Goal: Task Accomplishment & Management: Complete application form

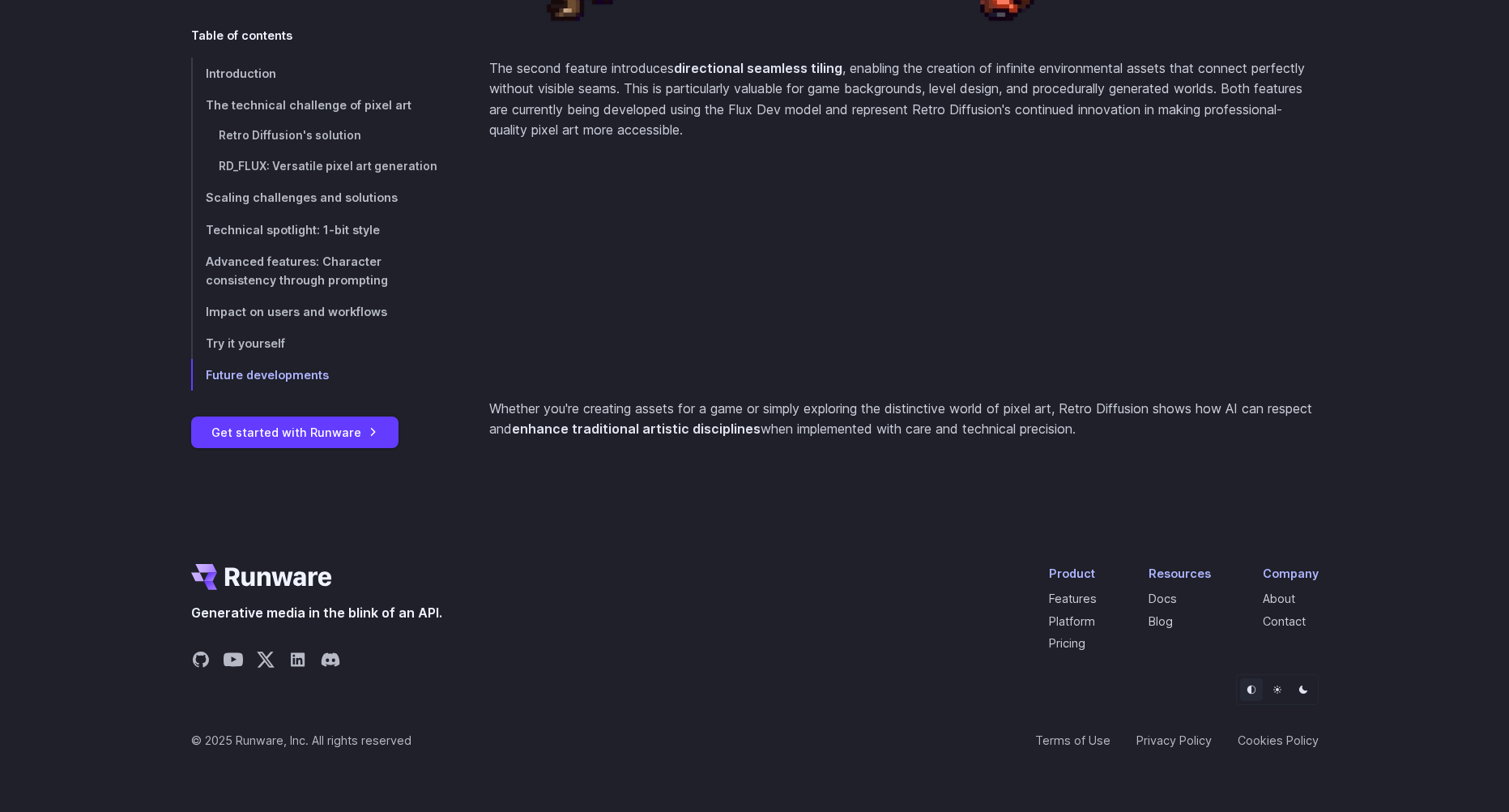
scroll to position [6940, 0]
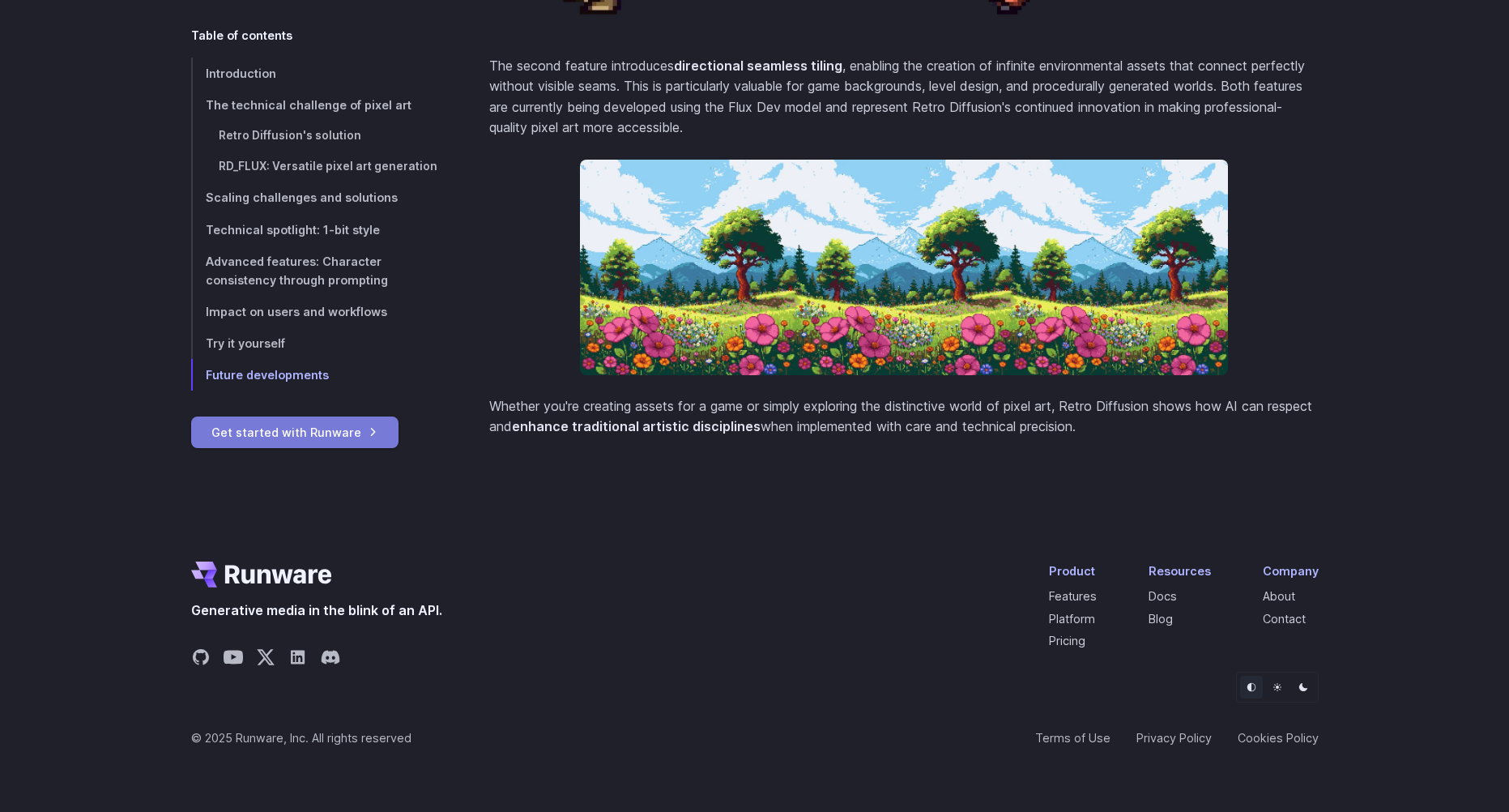
click at [333, 427] on link "Get started with Runware" at bounding box center [295, 432] width 208 height 31
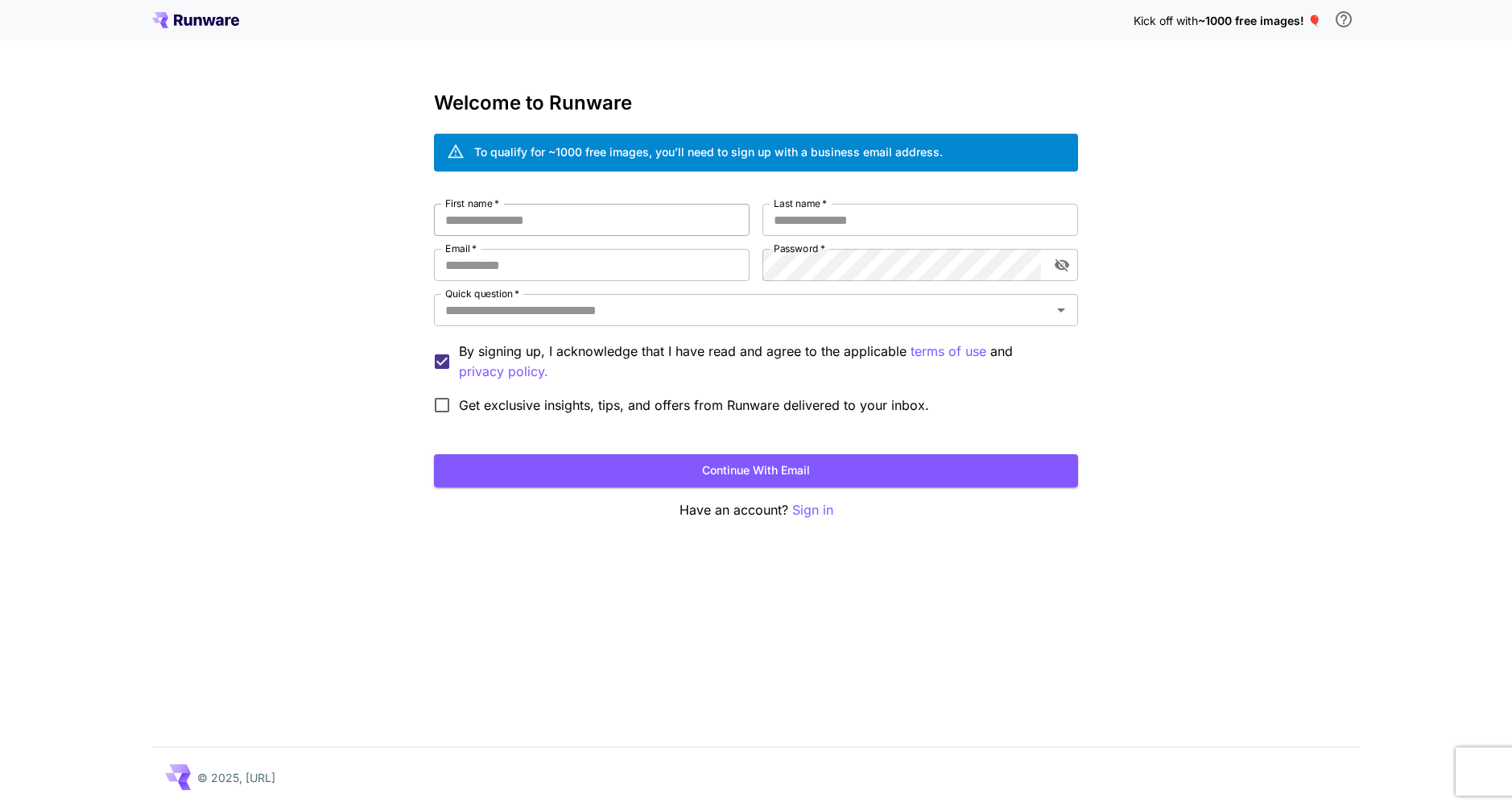
click at [594, 232] on input "First name   *" at bounding box center [591, 220] width 316 height 32
click at [581, 225] on input "First name   *" at bounding box center [591, 220] width 316 height 32
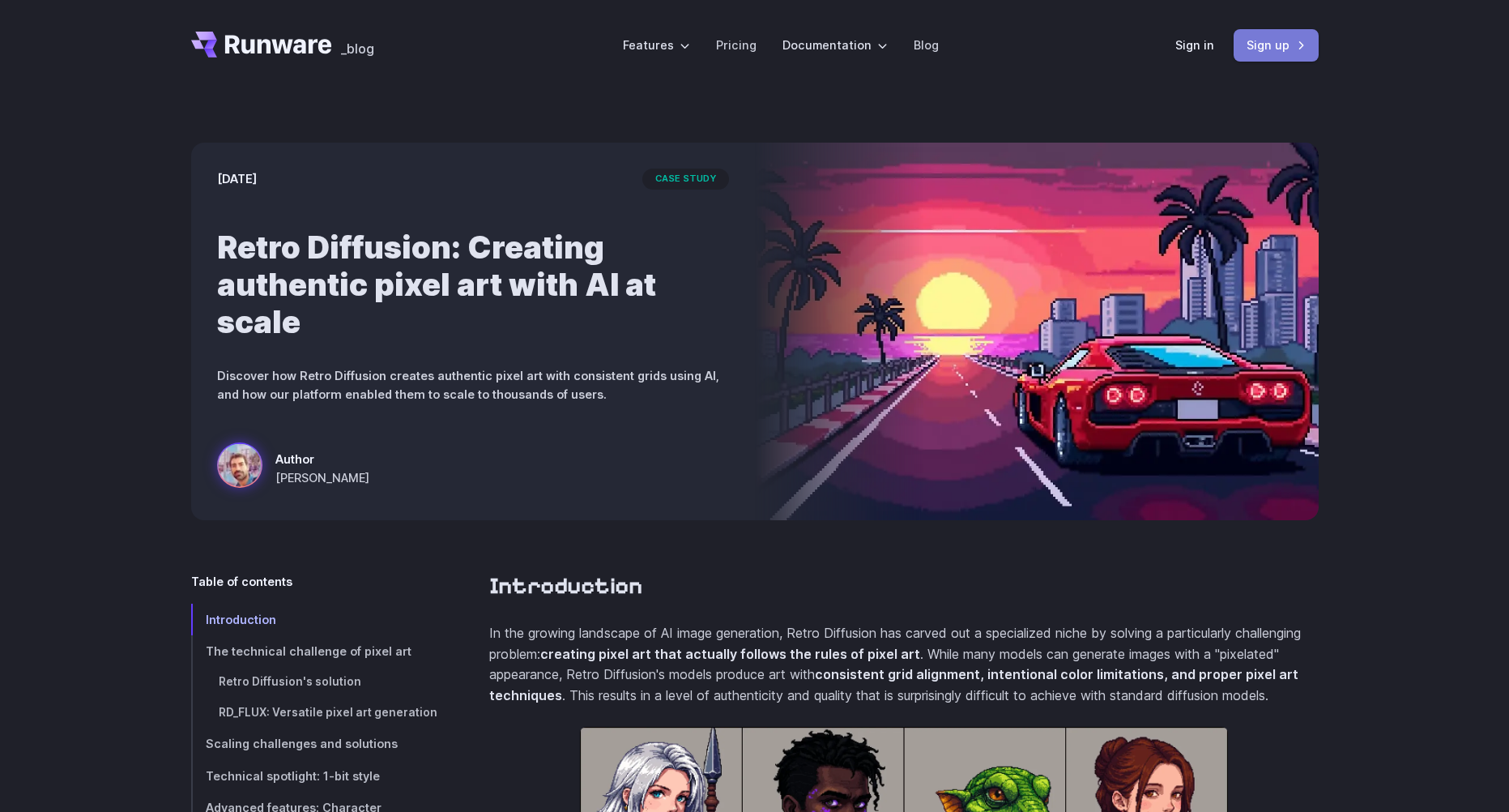
click at [1269, 50] on link "Sign up" at bounding box center [1276, 45] width 85 height 31
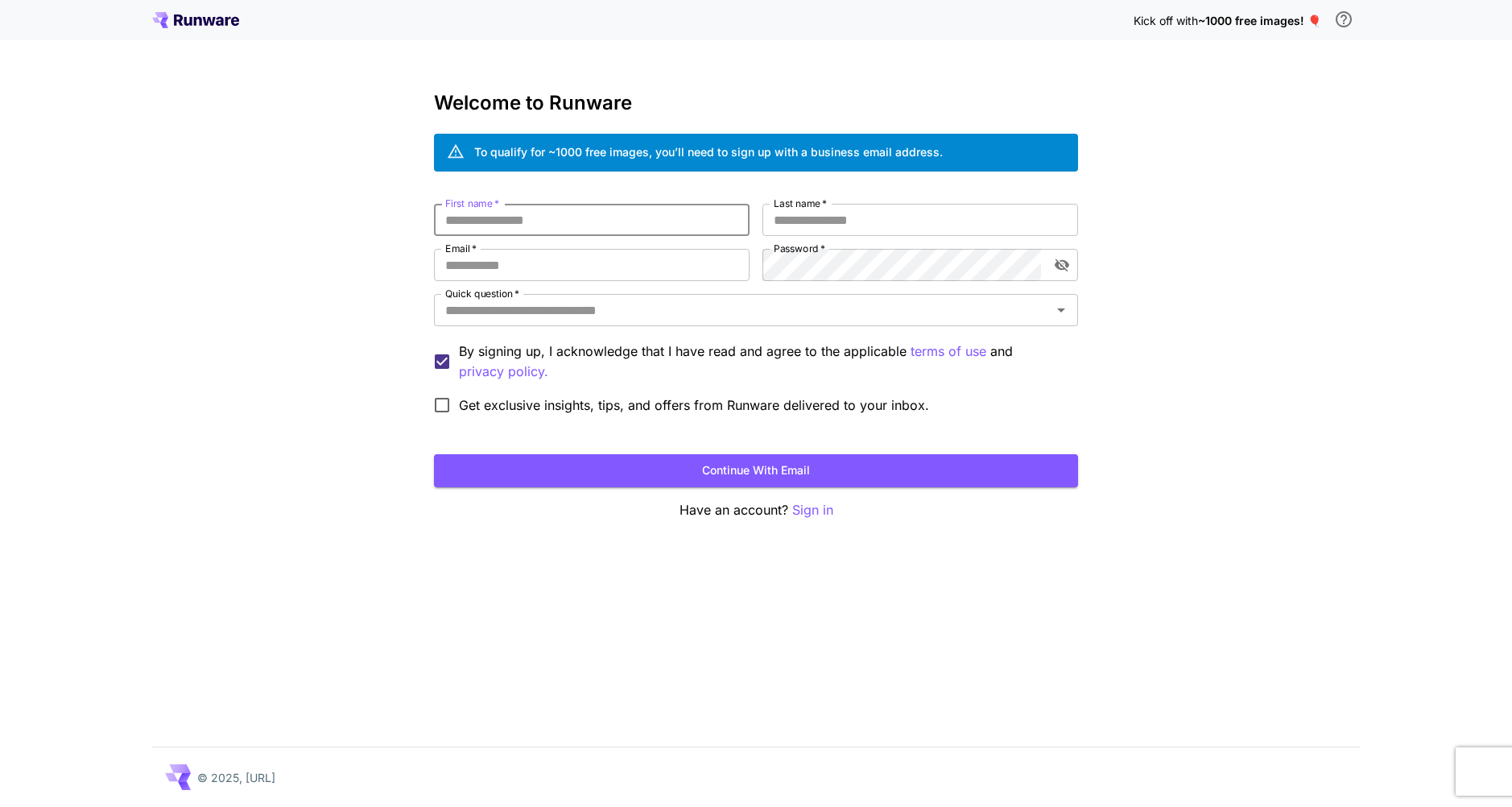
click at [661, 231] on input "First name   *" at bounding box center [591, 220] width 316 height 32
click at [1050, 305] on button "Open" at bounding box center [1060, 309] width 22 height 22
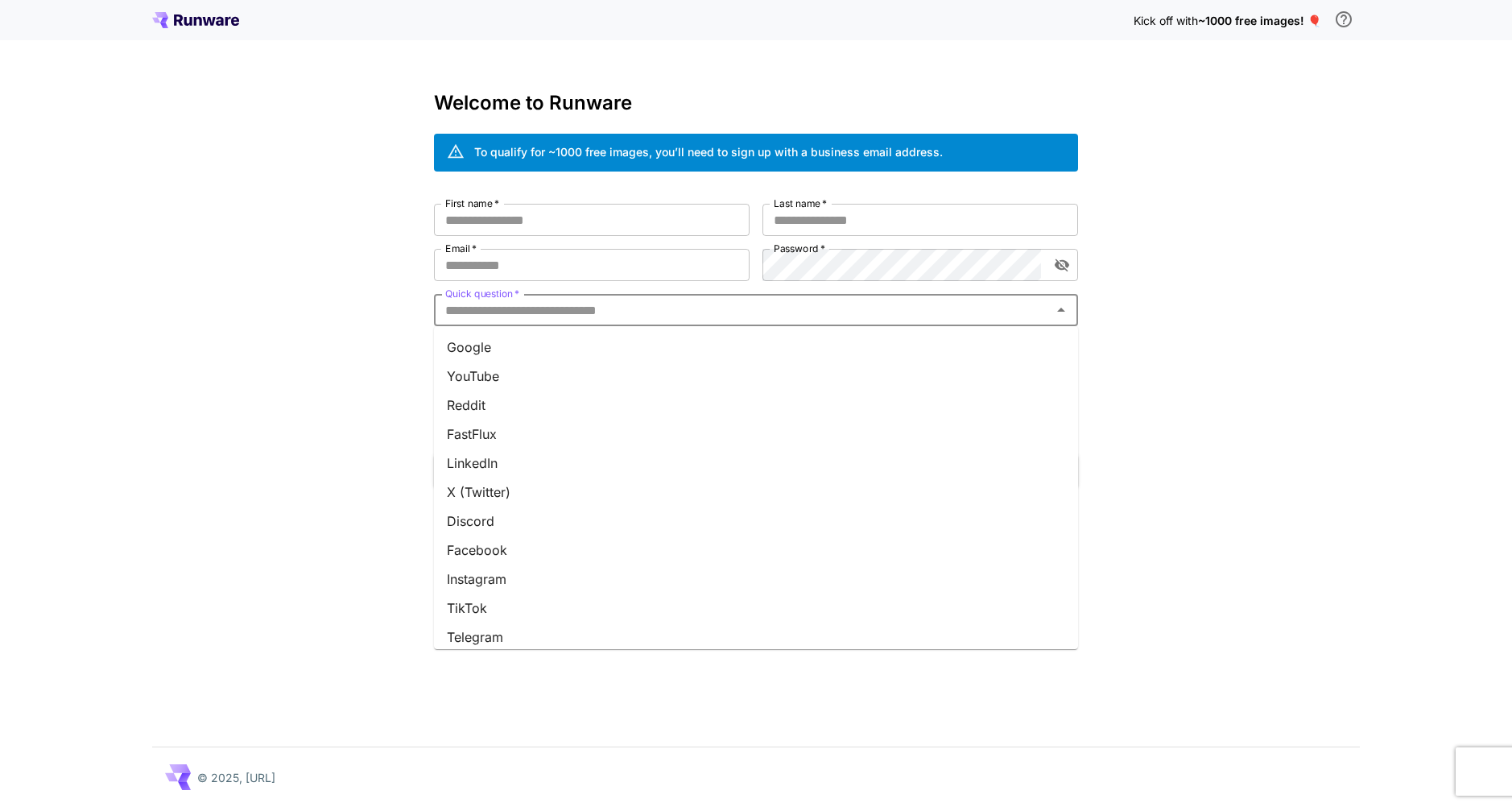
click at [515, 406] on li "Reddit" at bounding box center [755, 405] width 644 height 29
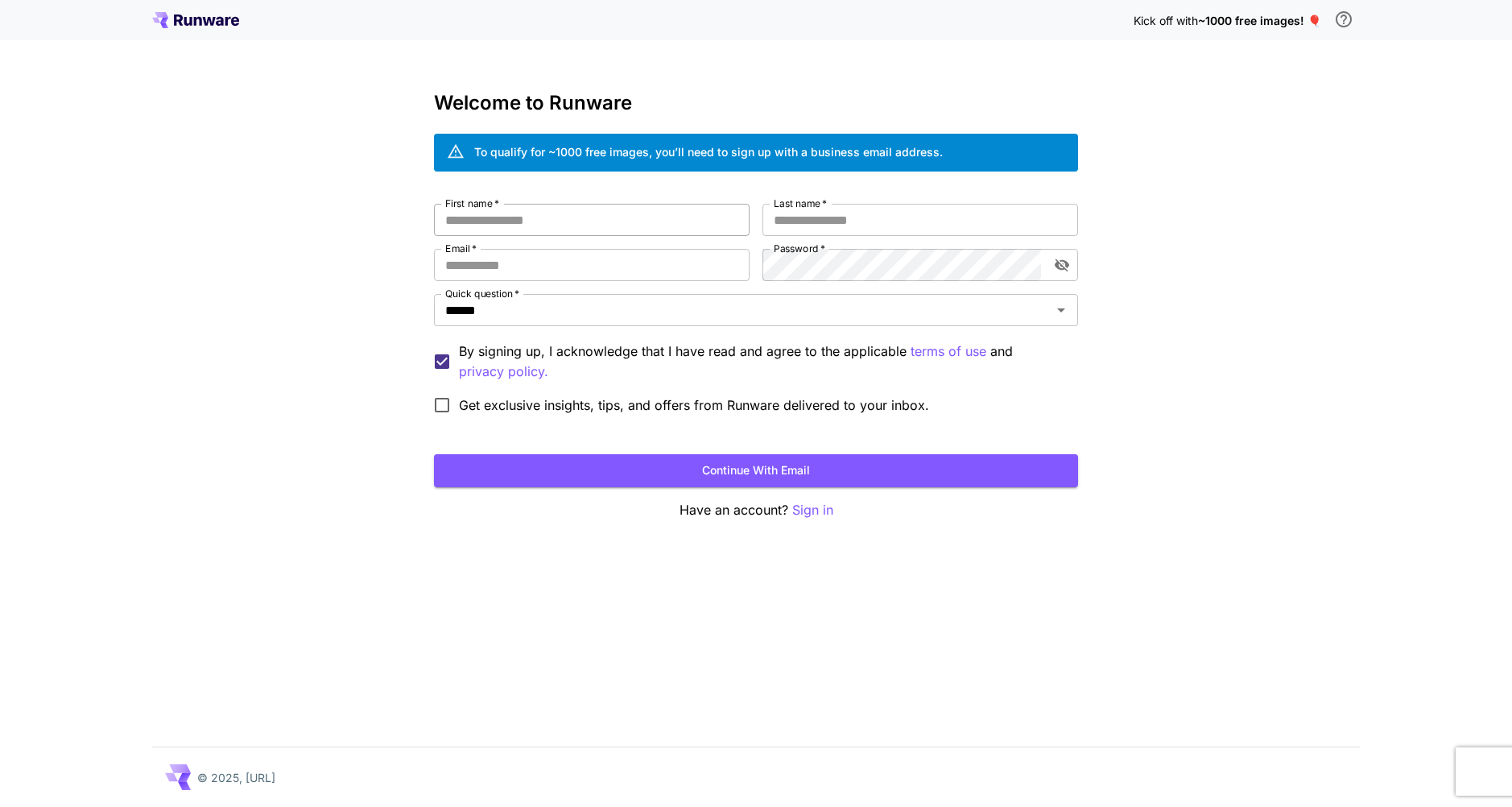
click at [619, 218] on input "First name   *" at bounding box center [591, 220] width 316 height 32
type input "*******"
type input "**********"
click at [1058, 271] on icon "toggle password visibility" at bounding box center [1062, 265] width 16 height 16
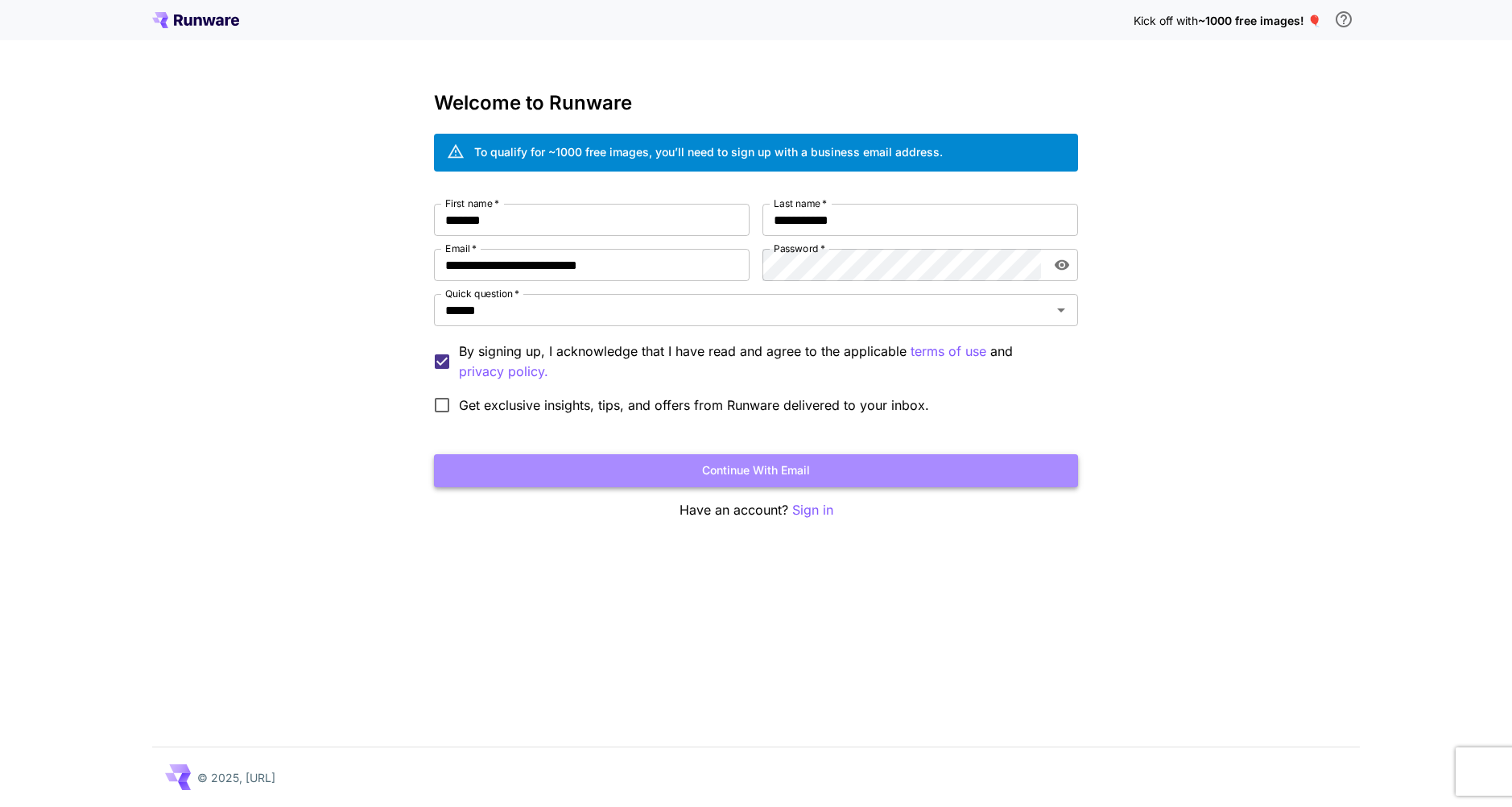
click at [679, 481] on button "Continue with email" at bounding box center [755, 471] width 644 height 33
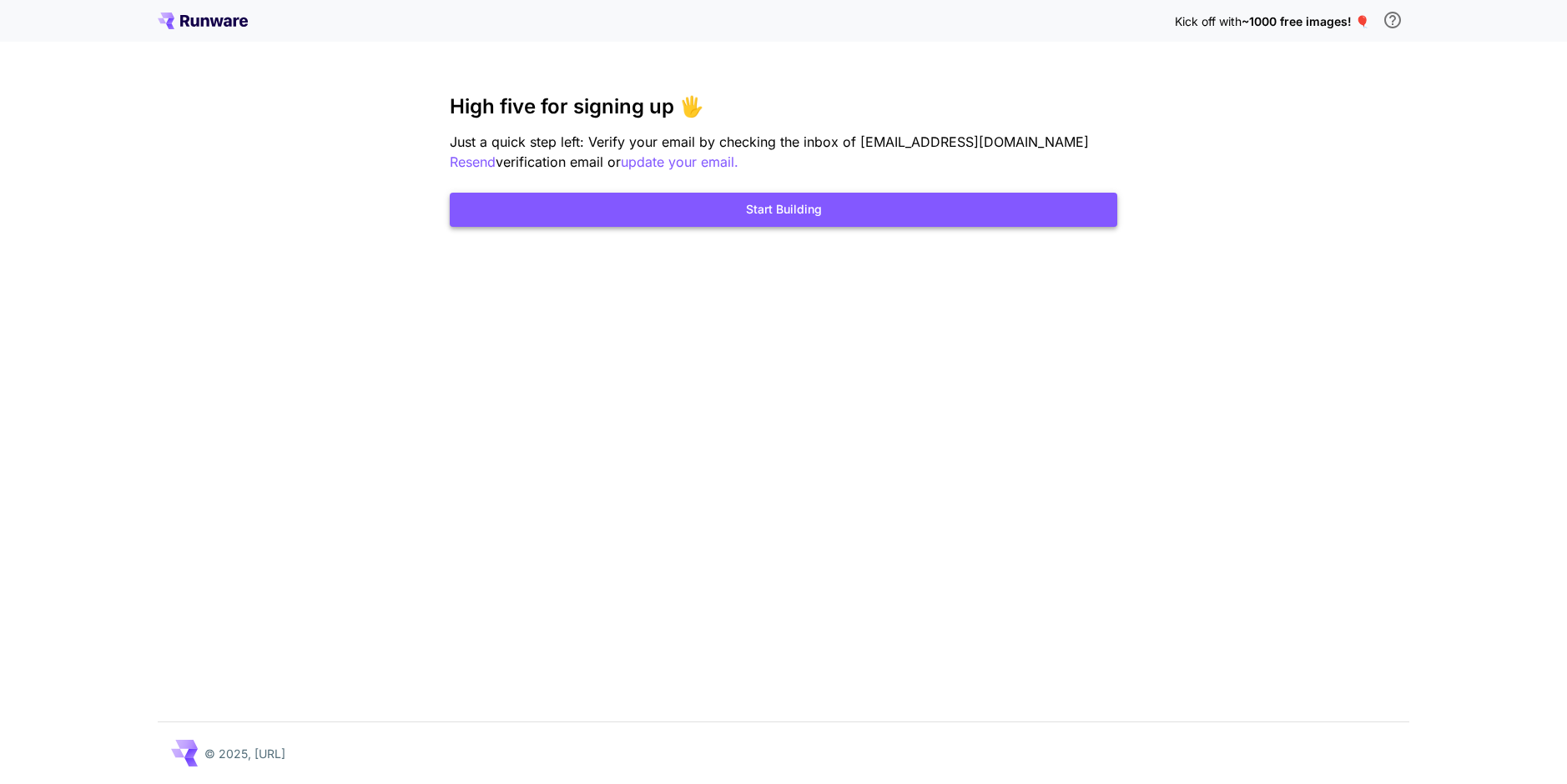
click at [710, 215] on button "Start Building" at bounding box center [783, 210] width 668 height 34
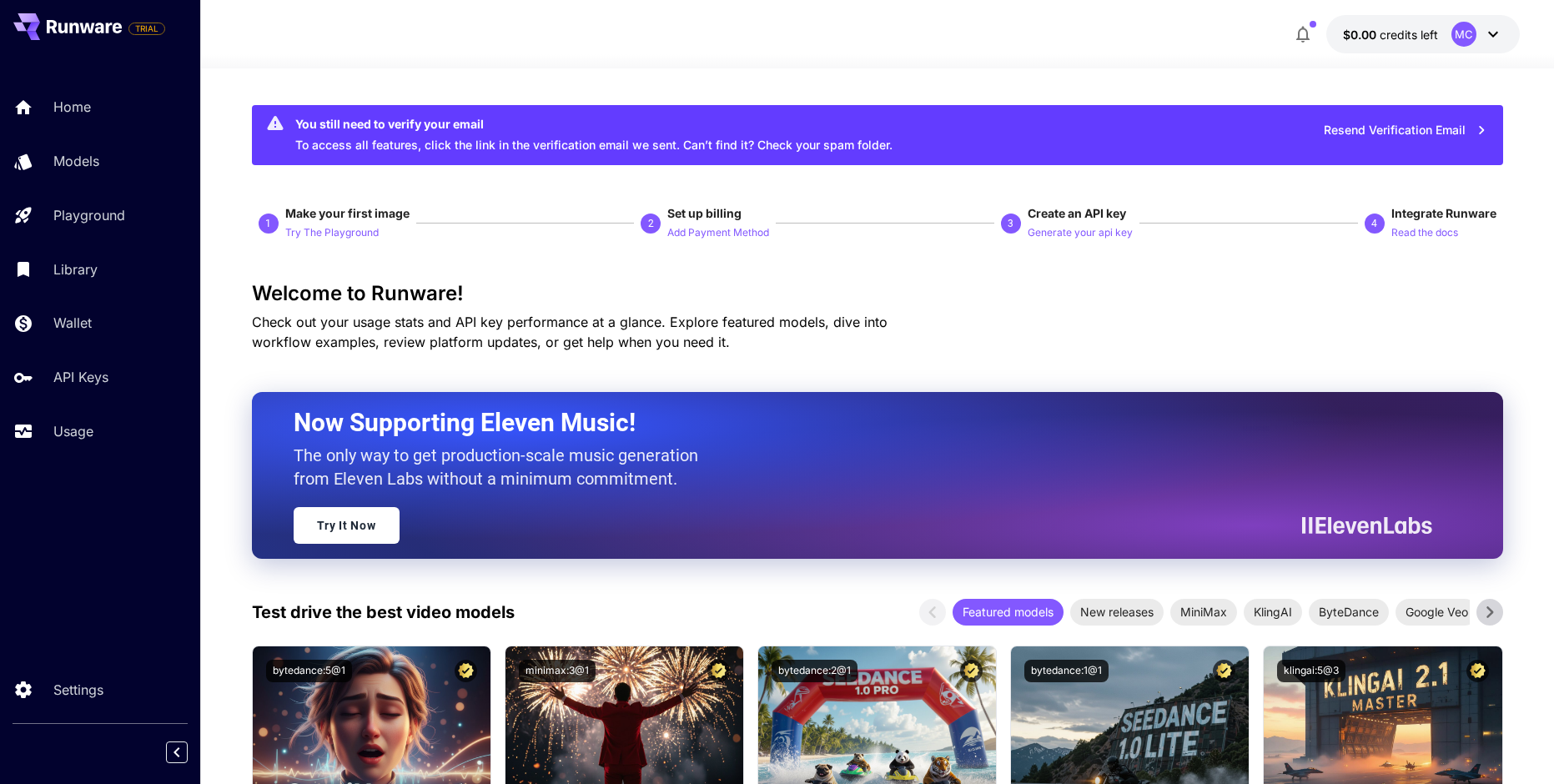
click at [1494, 37] on icon at bounding box center [1493, 33] width 20 height 20
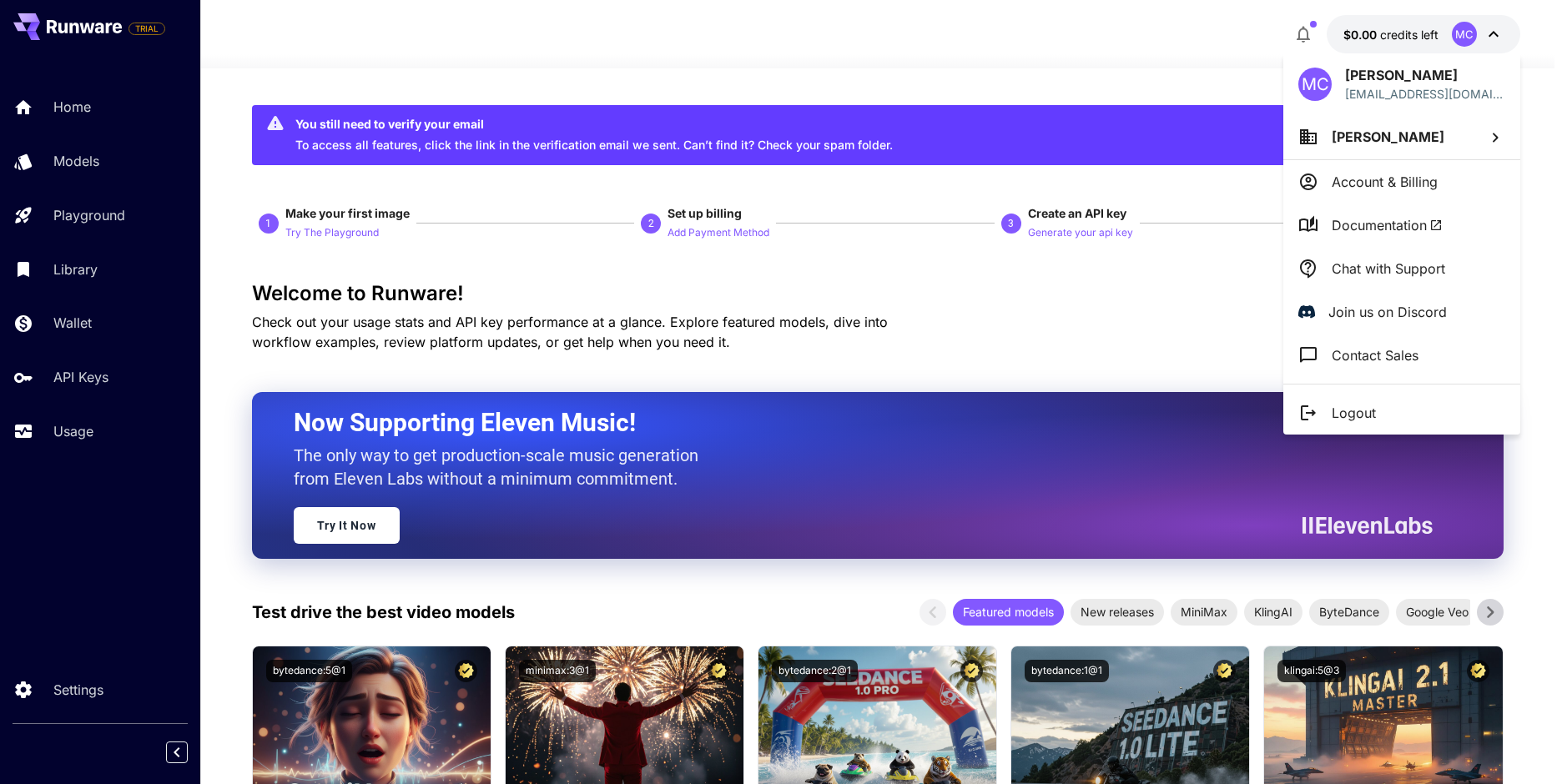
click at [1495, 37] on div at bounding box center [784, 392] width 1567 height 784
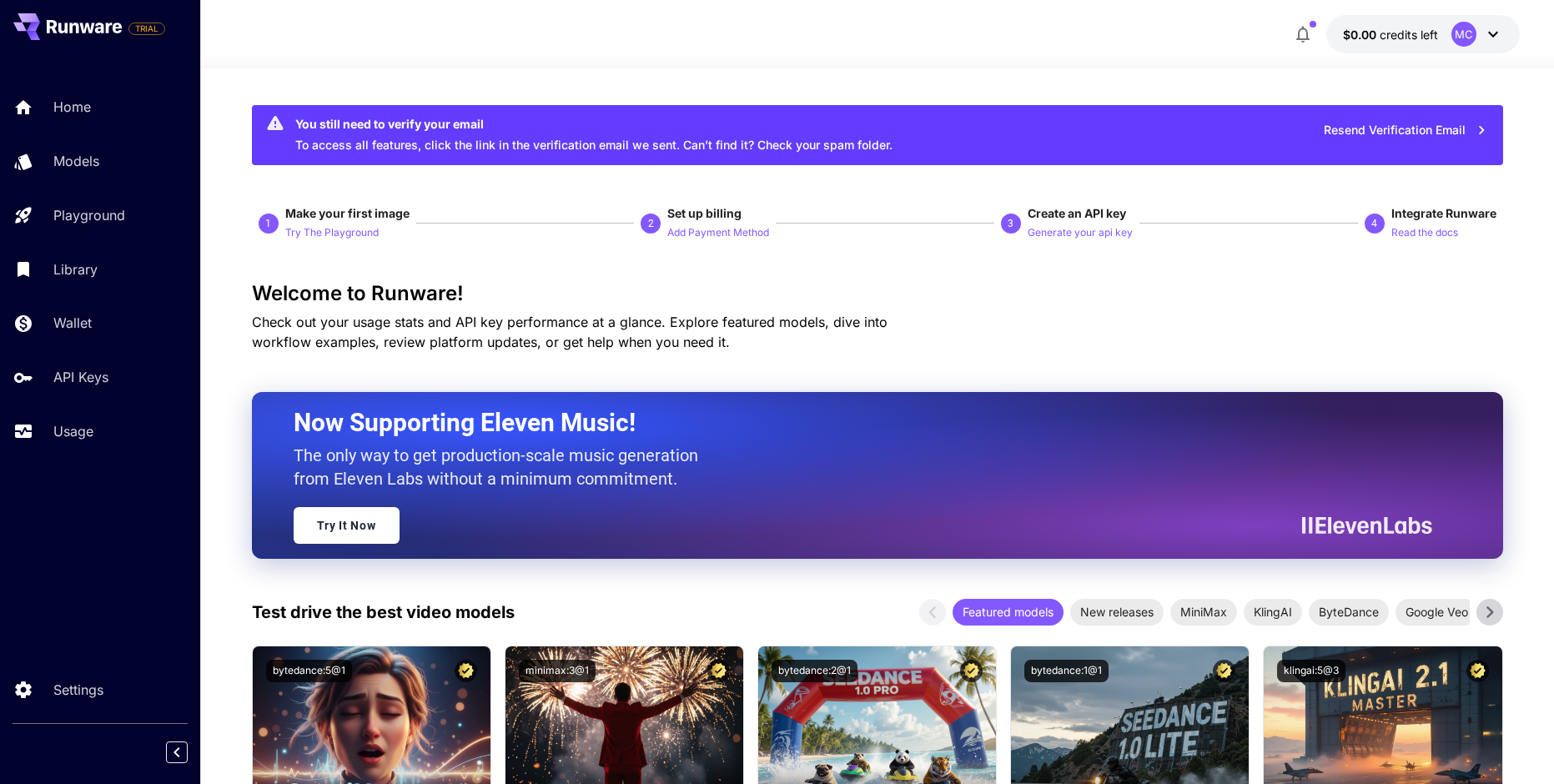
click at [1311, 37] on icon "button" at bounding box center [1303, 33] width 20 height 20
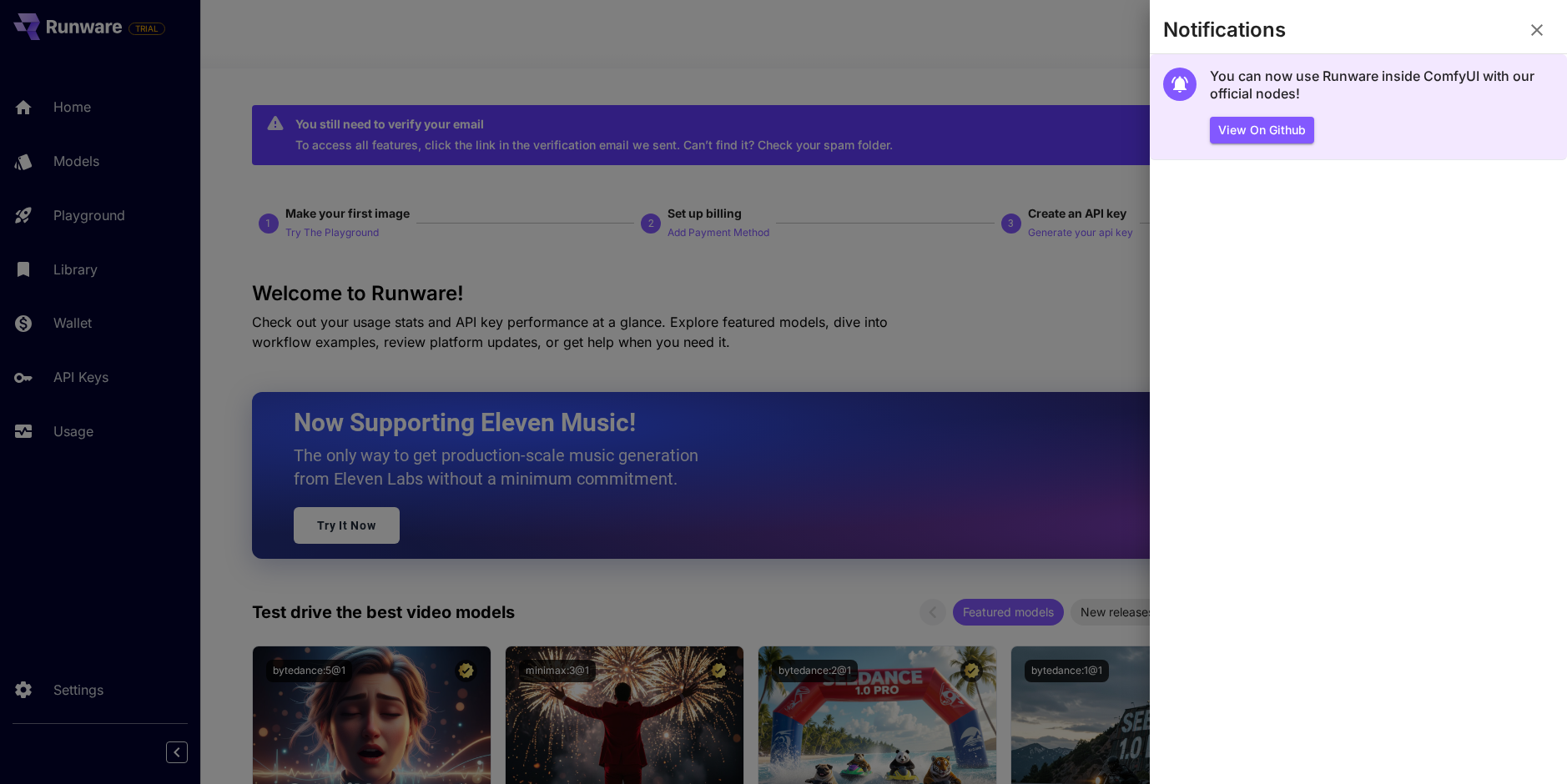
click at [1465, 80] on h5 "You can now use Runware inside ComfyUI with our official nodes!" at bounding box center [1381, 85] width 344 height 36
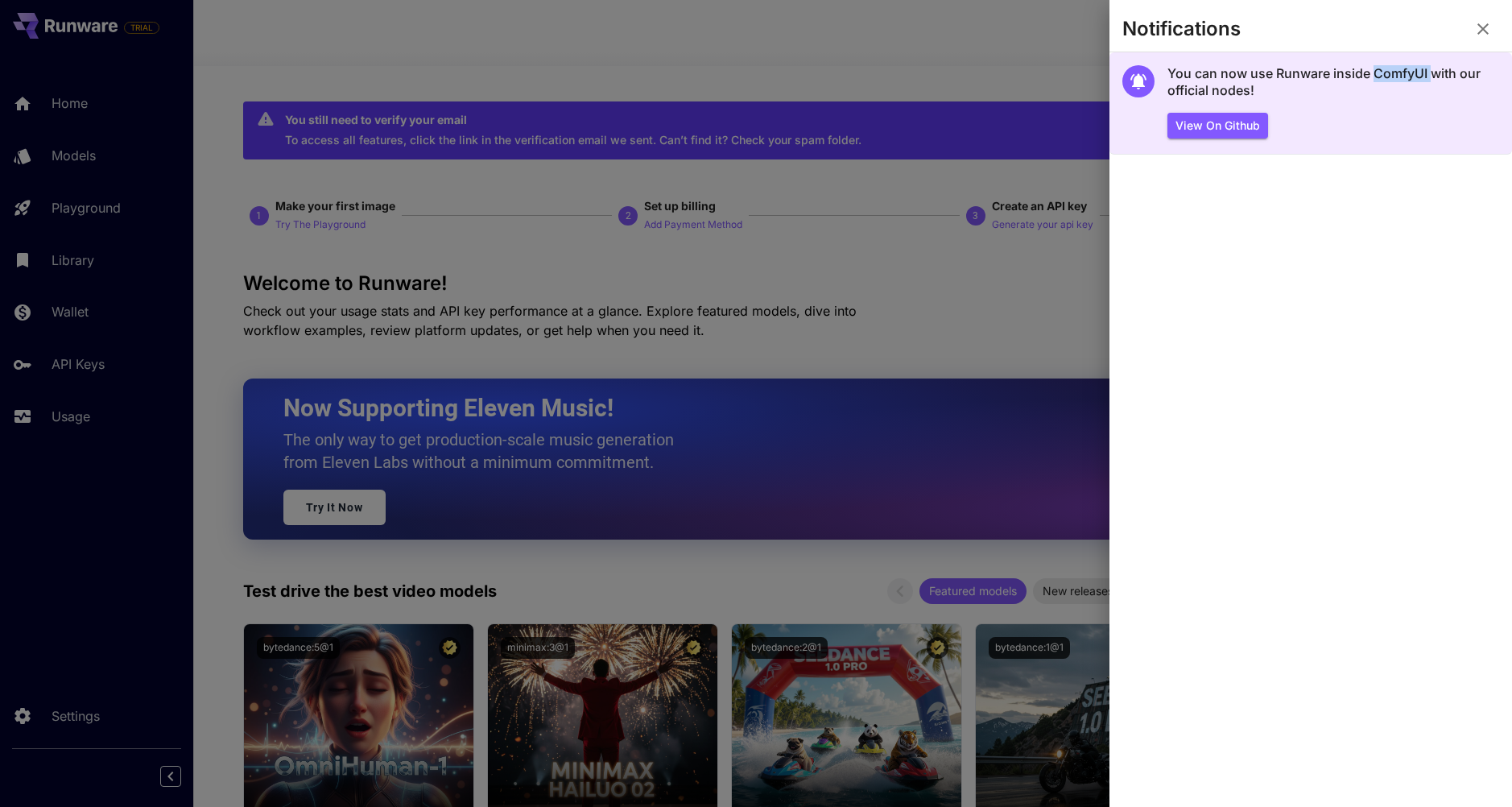
drag, startPoint x: 1432, startPoint y: 78, endPoint x: 1376, endPoint y: 78, distance: 56.0
click at [1376, 78] on h5 "You can now use Runware inside ComfyUI with our official nodes!" at bounding box center [1333, 82] width 332 height 35
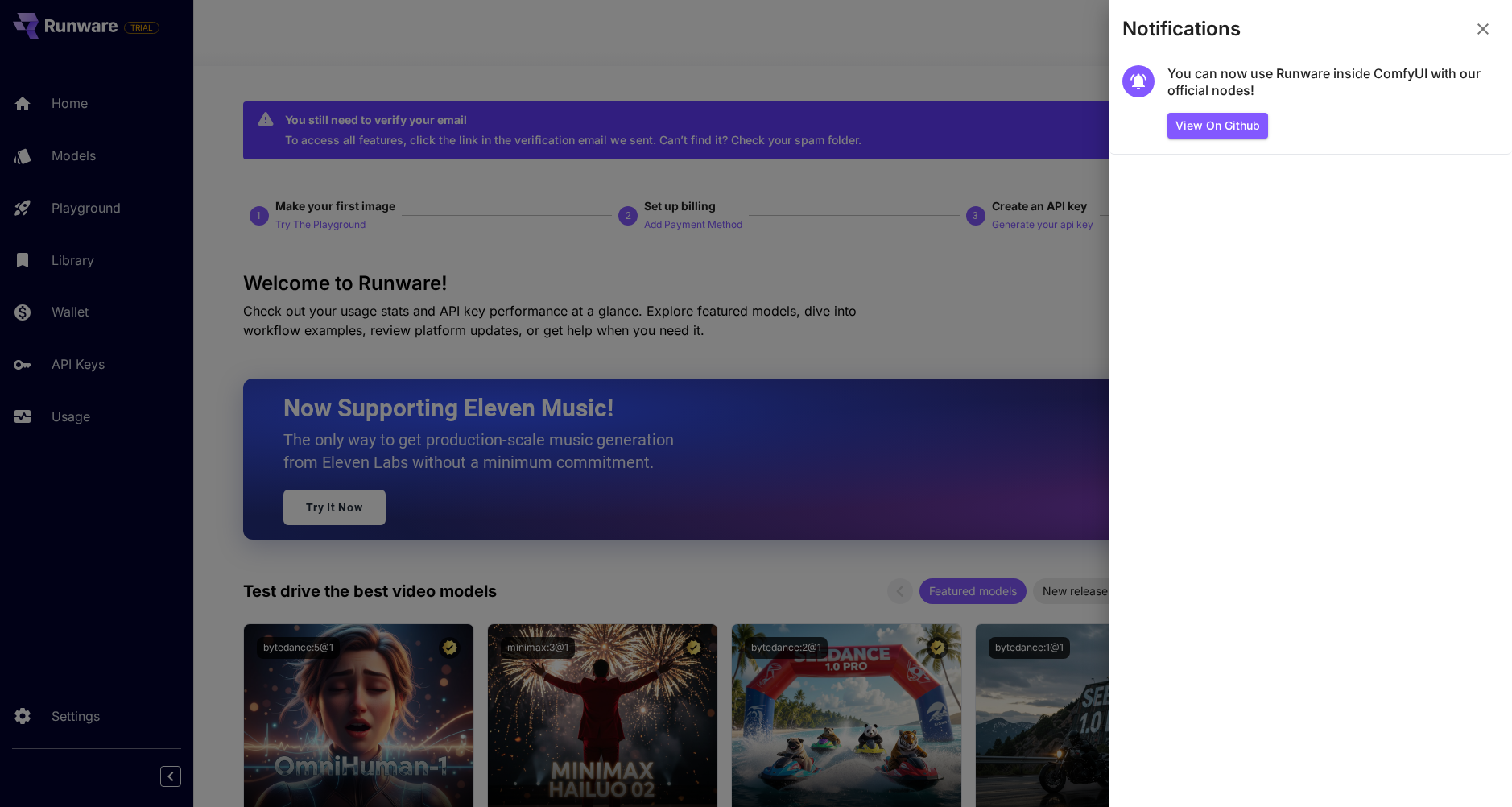
click at [948, 294] on div at bounding box center [756, 403] width 1512 height 807
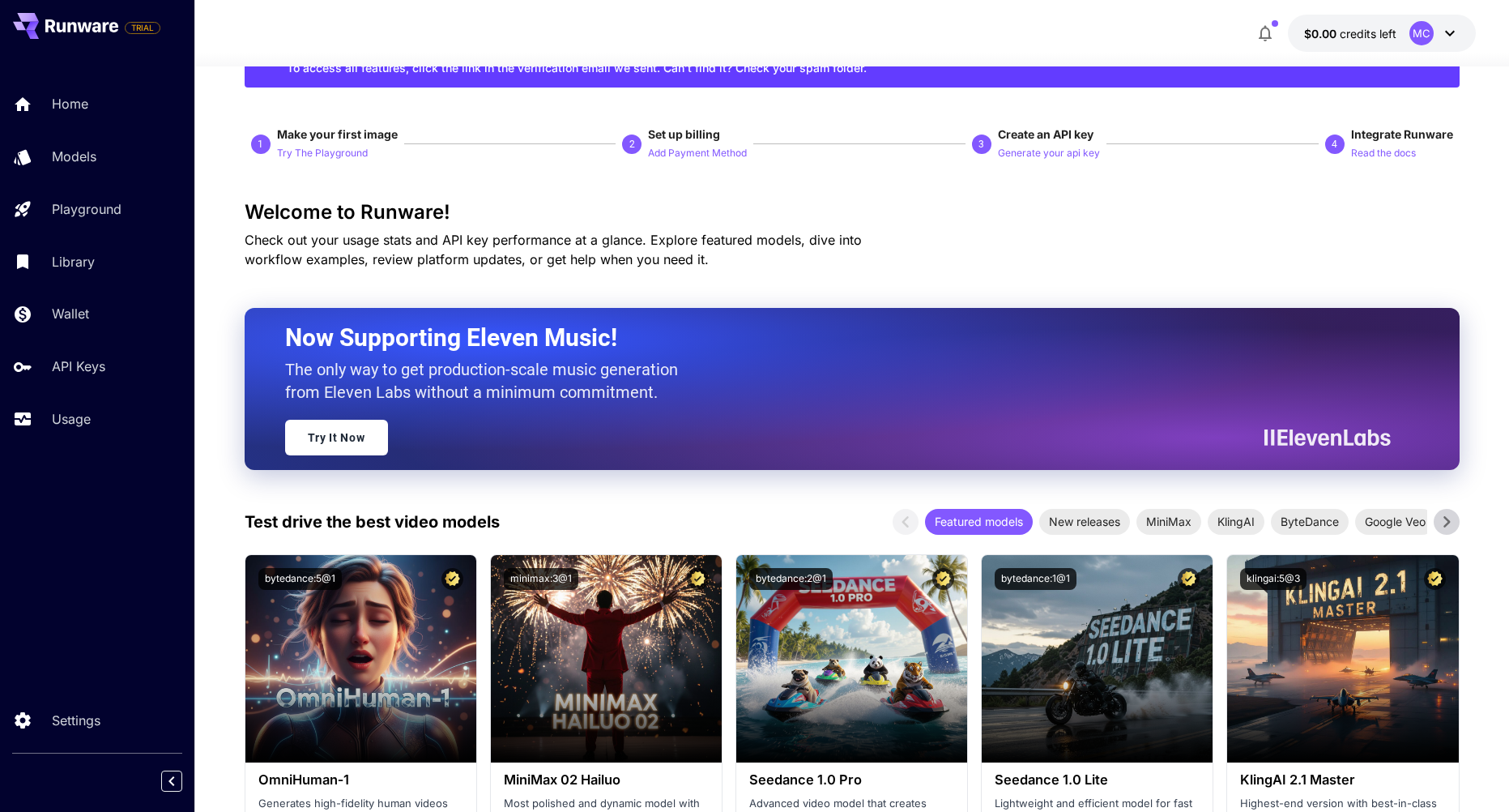
scroll to position [162, 0]
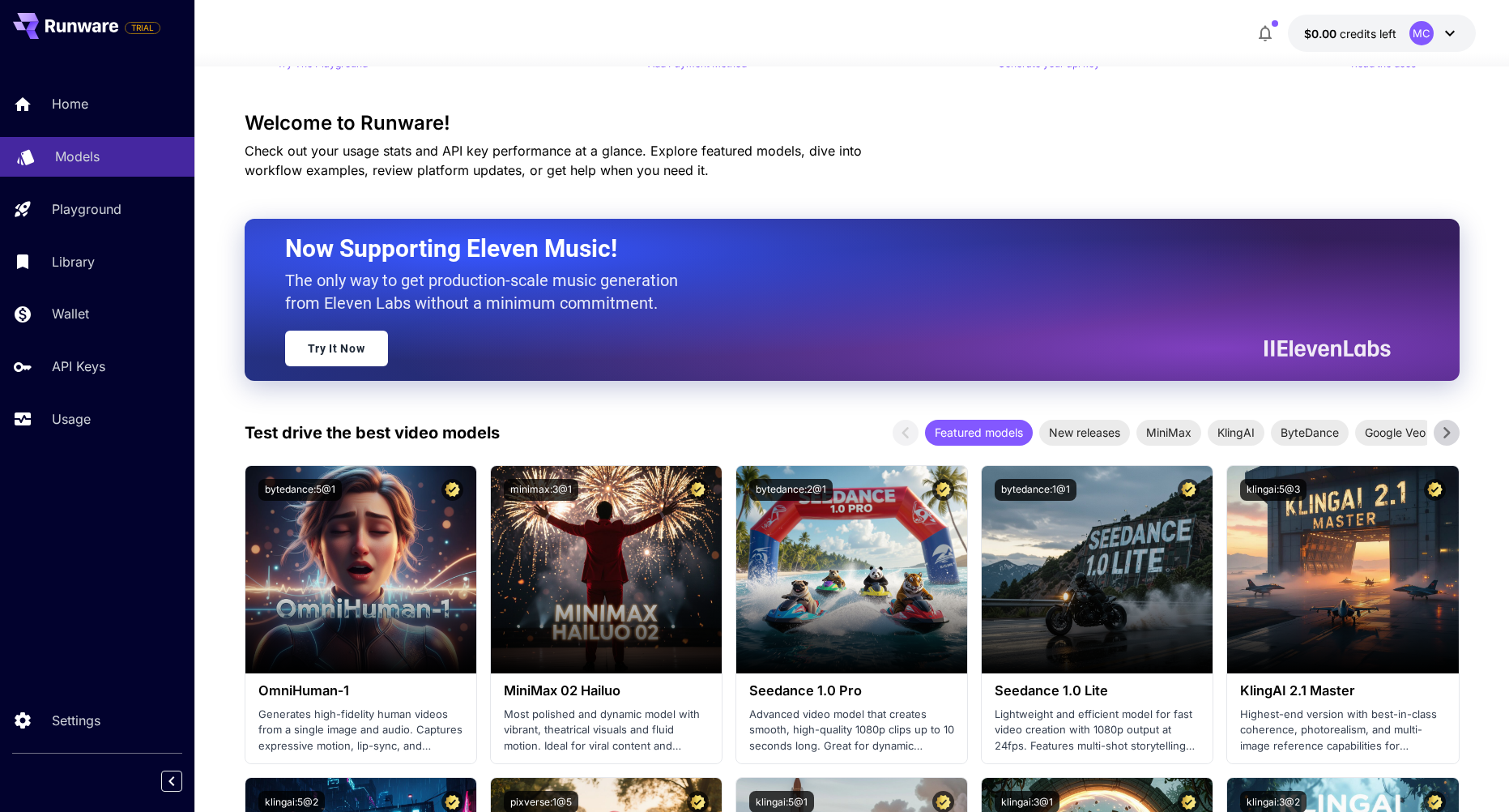
click at [81, 154] on p "Models" at bounding box center [78, 156] width 45 height 19
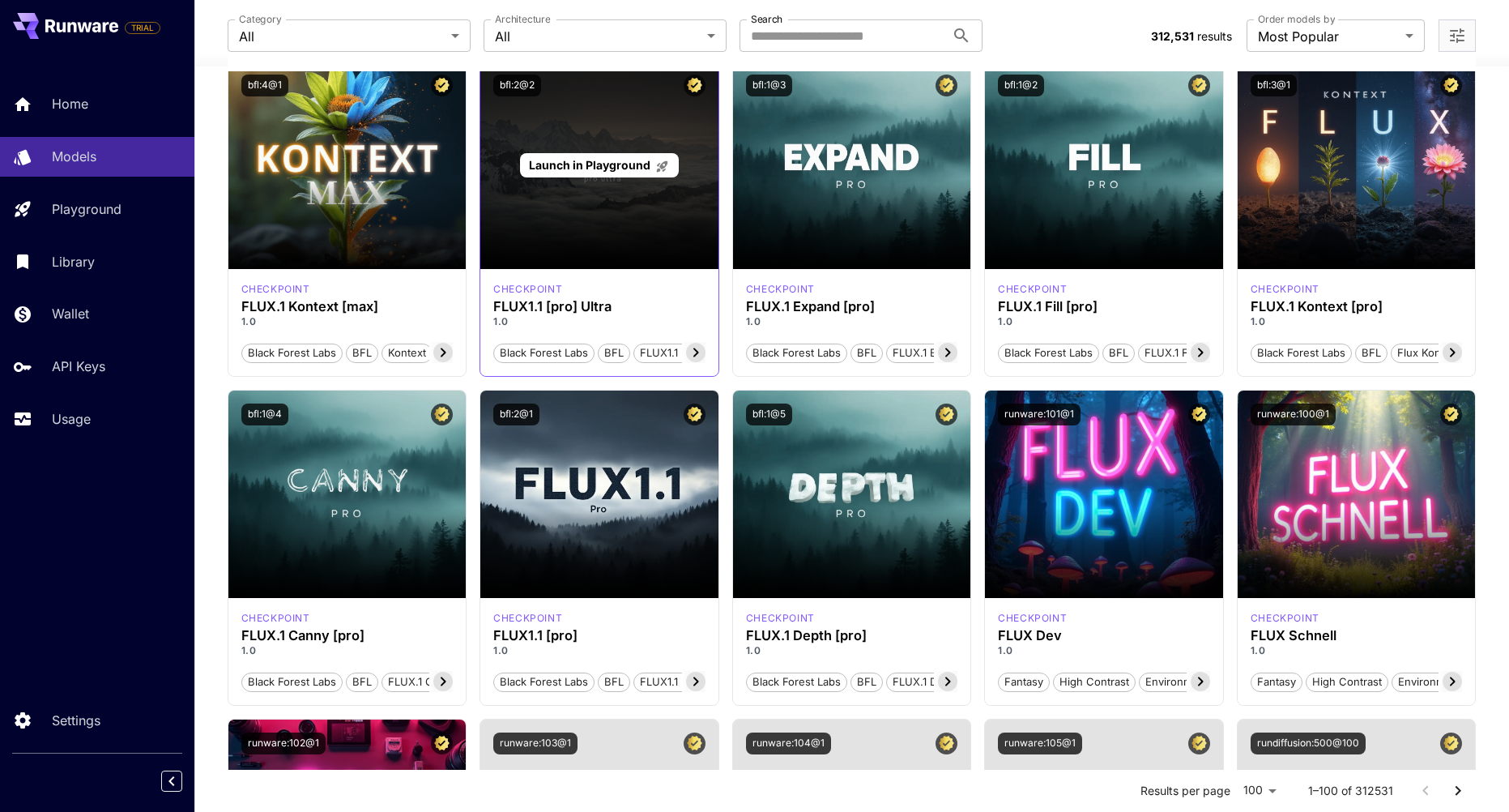
scroll to position [486, 0]
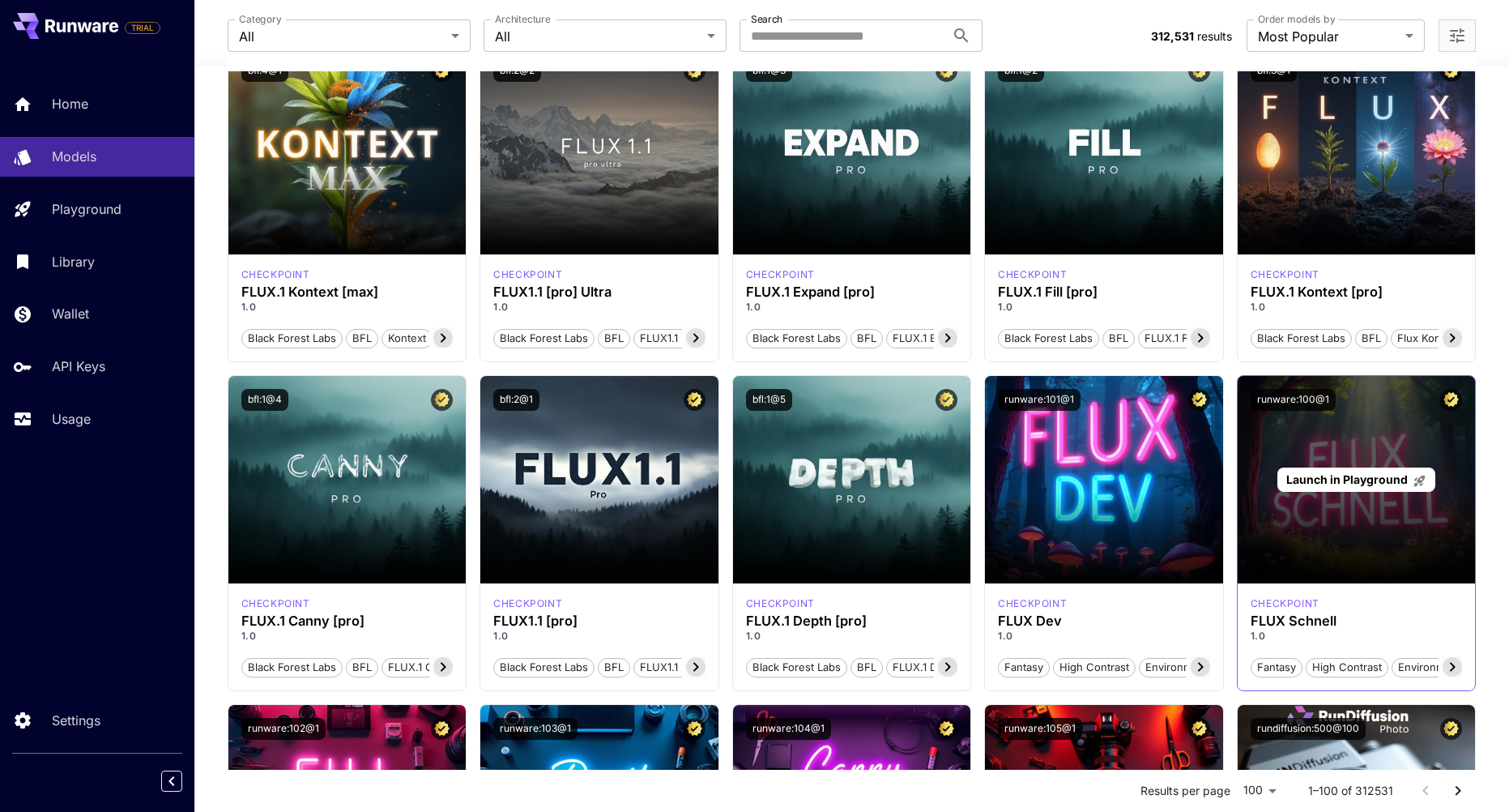
click at [1337, 521] on div "Launch in Playground" at bounding box center [1357, 479] width 238 height 208
click at [1337, 478] on span "Launch in Playground" at bounding box center [1347, 478] width 122 height 14
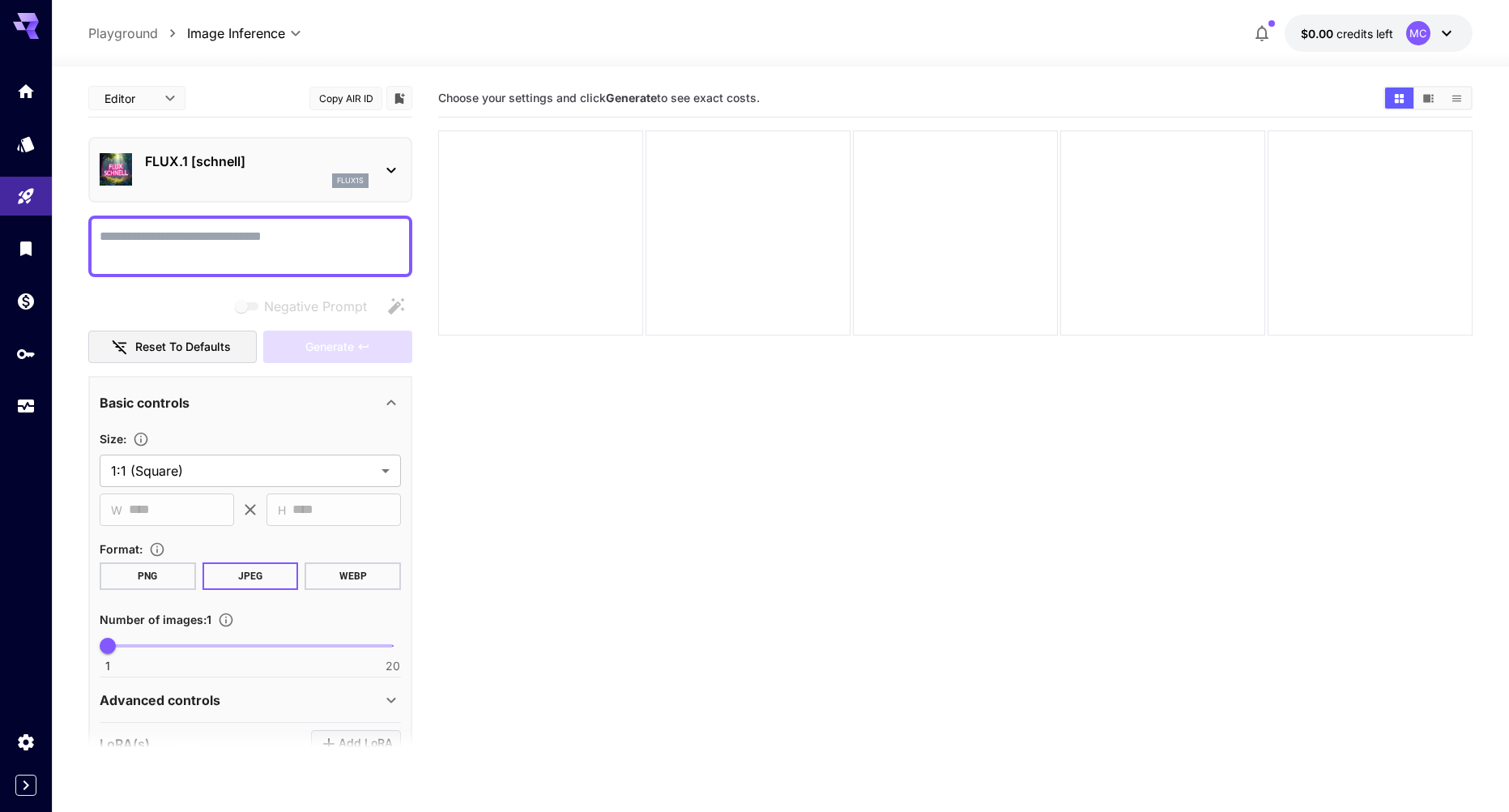
click at [33, 22] on icon at bounding box center [32, 26] width 13 height 9
click at [15, 94] on link at bounding box center [26, 91] width 52 height 40
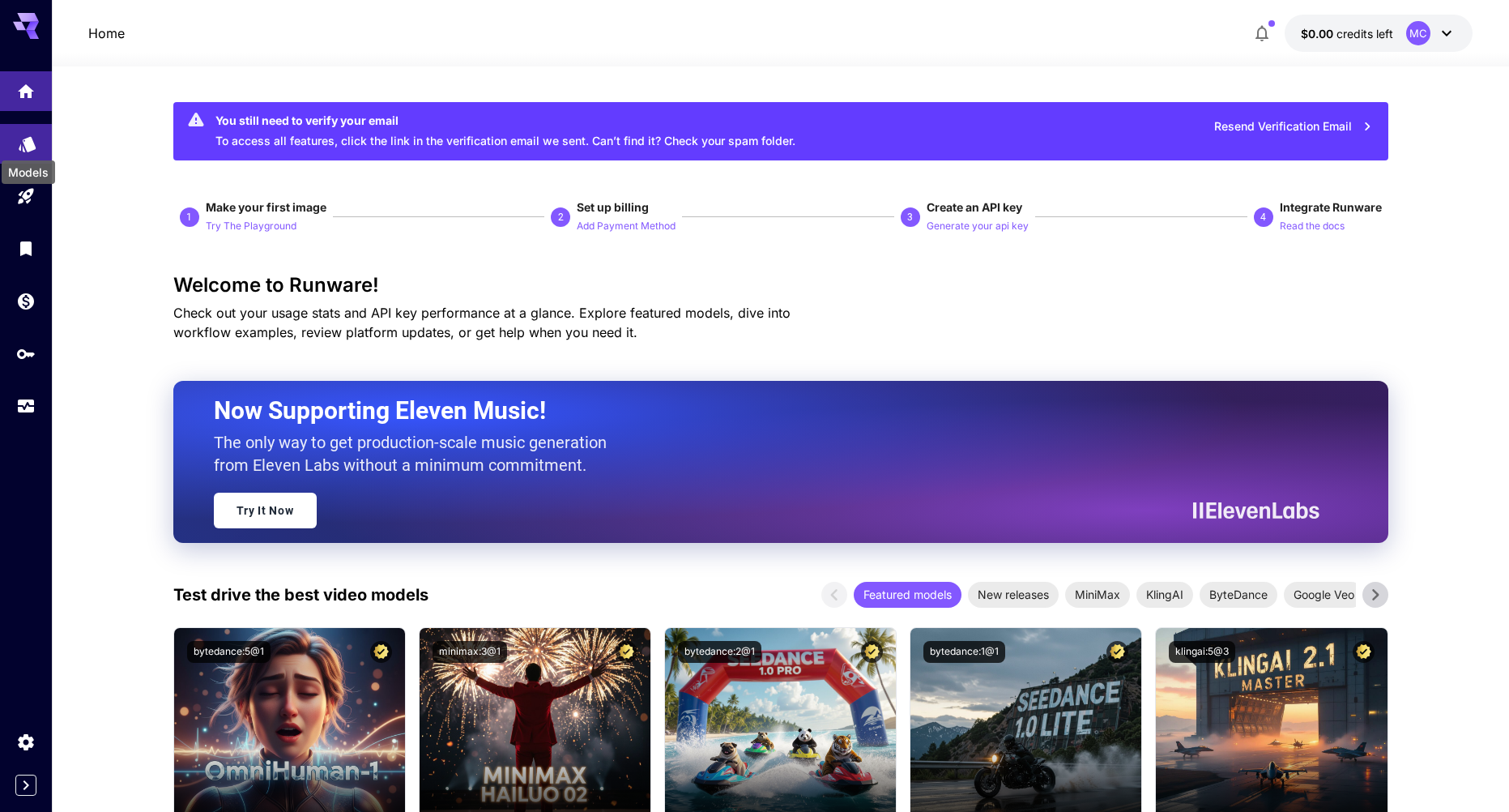
click at [30, 139] on icon "Models" at bounding box center [27, 139] width 17 height 16
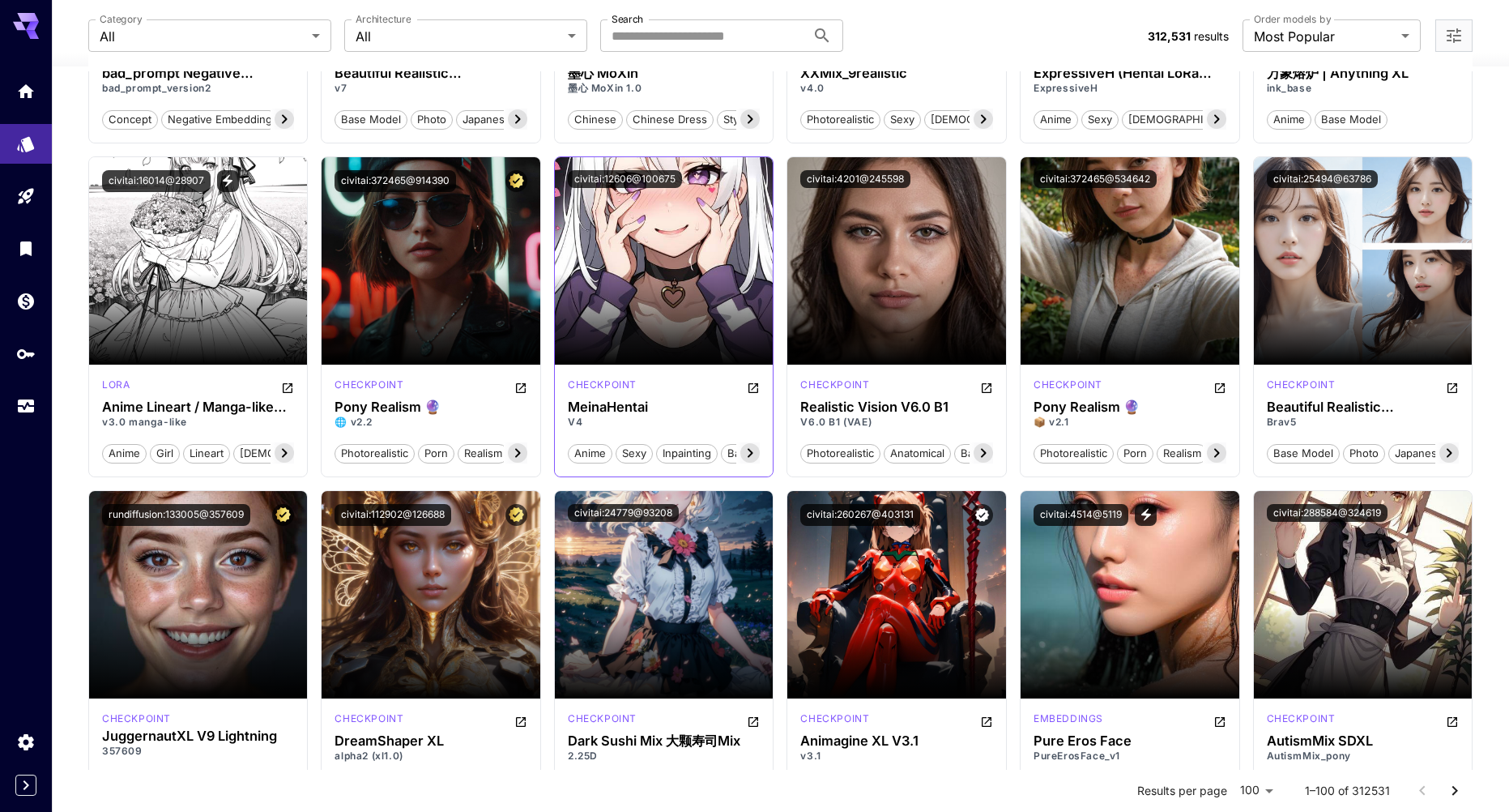
scroll to position [3321, 0]
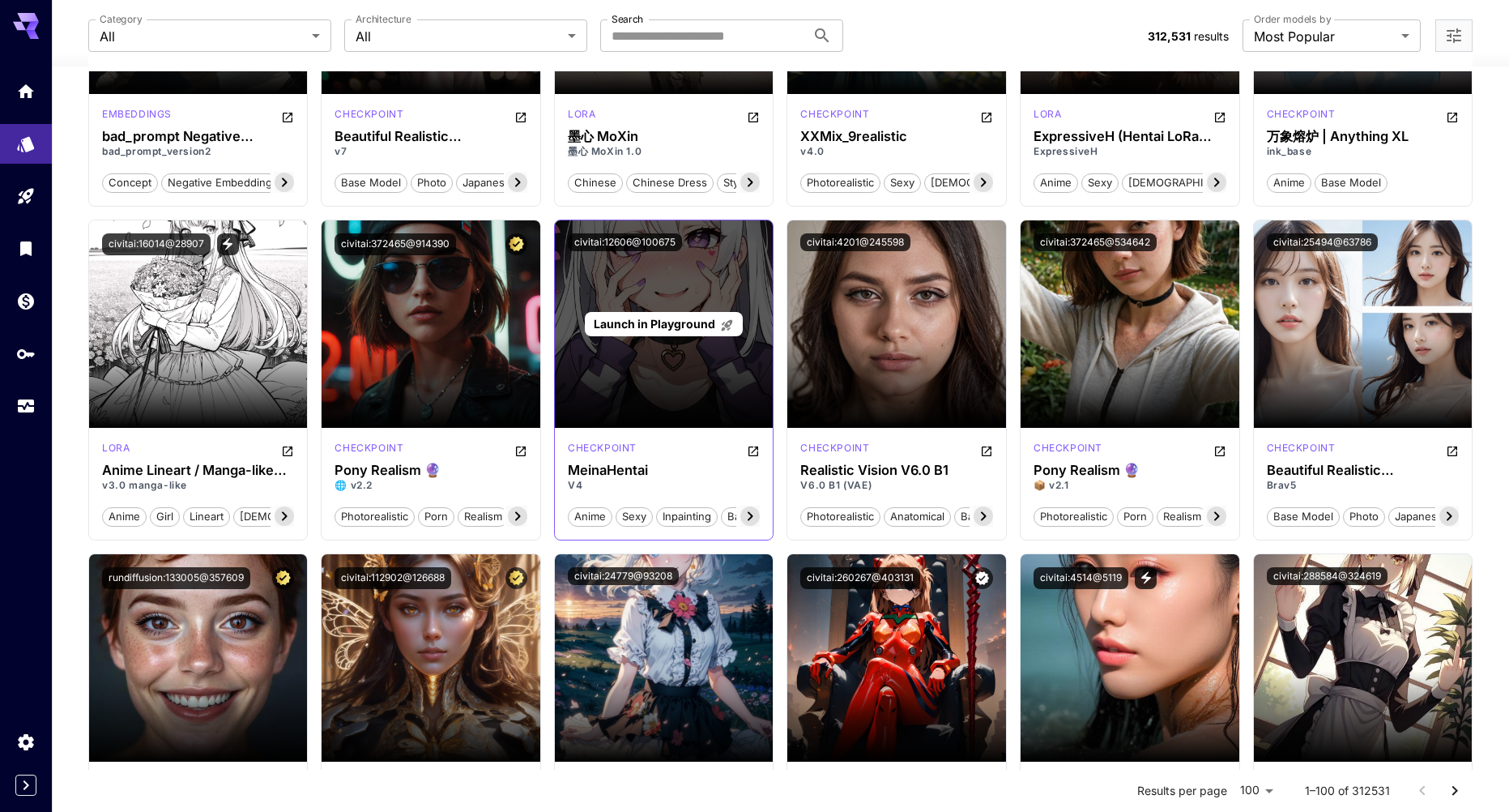
click at [645, 358] on div "Launch in Playground" at bounding box center [664, 324] width 219 height 208
click at [661, 325] on span "Launch in Playground" at bounding box center [654, 324] width 122 height 14
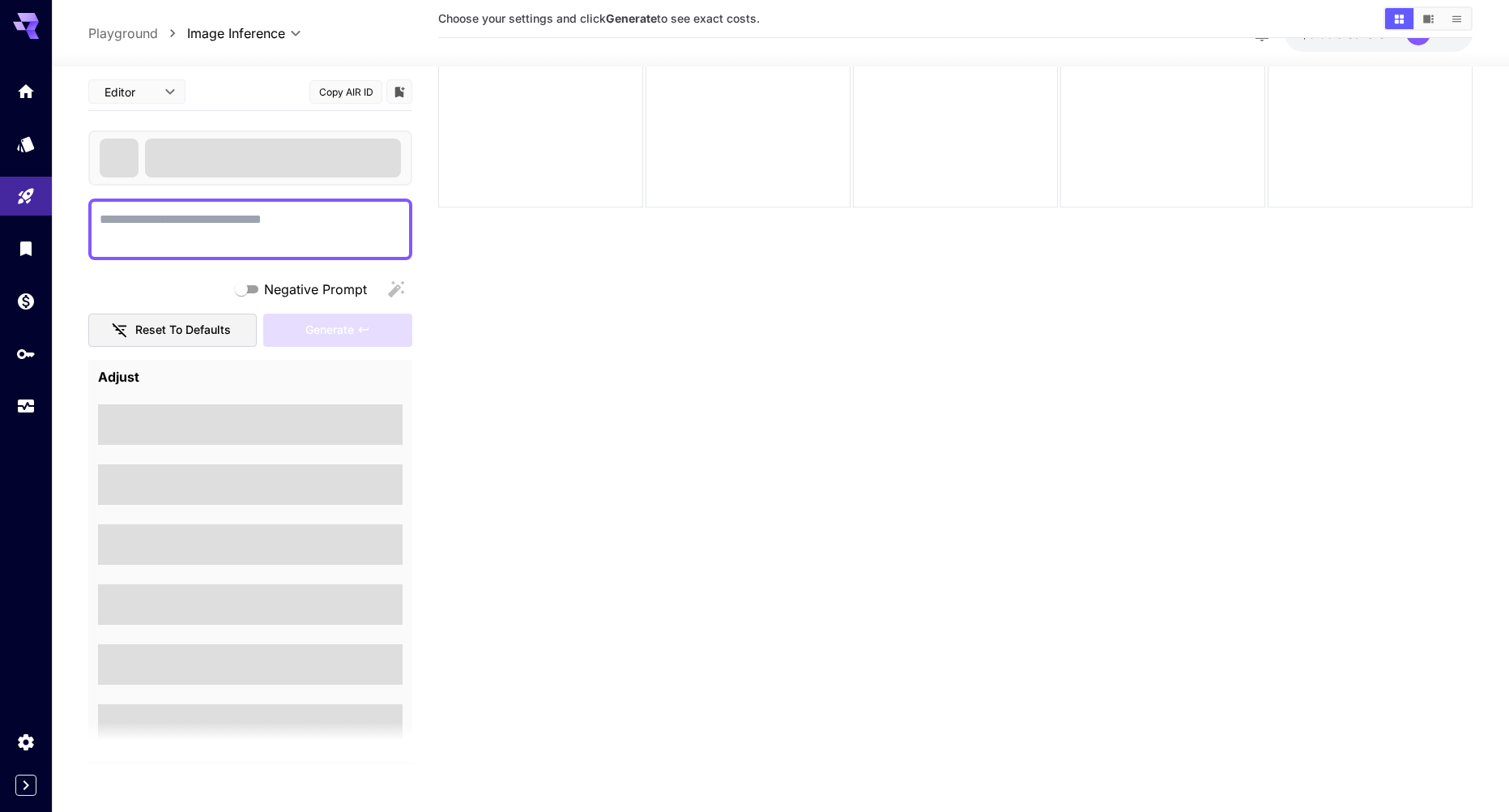
scroll to position [128, 0]
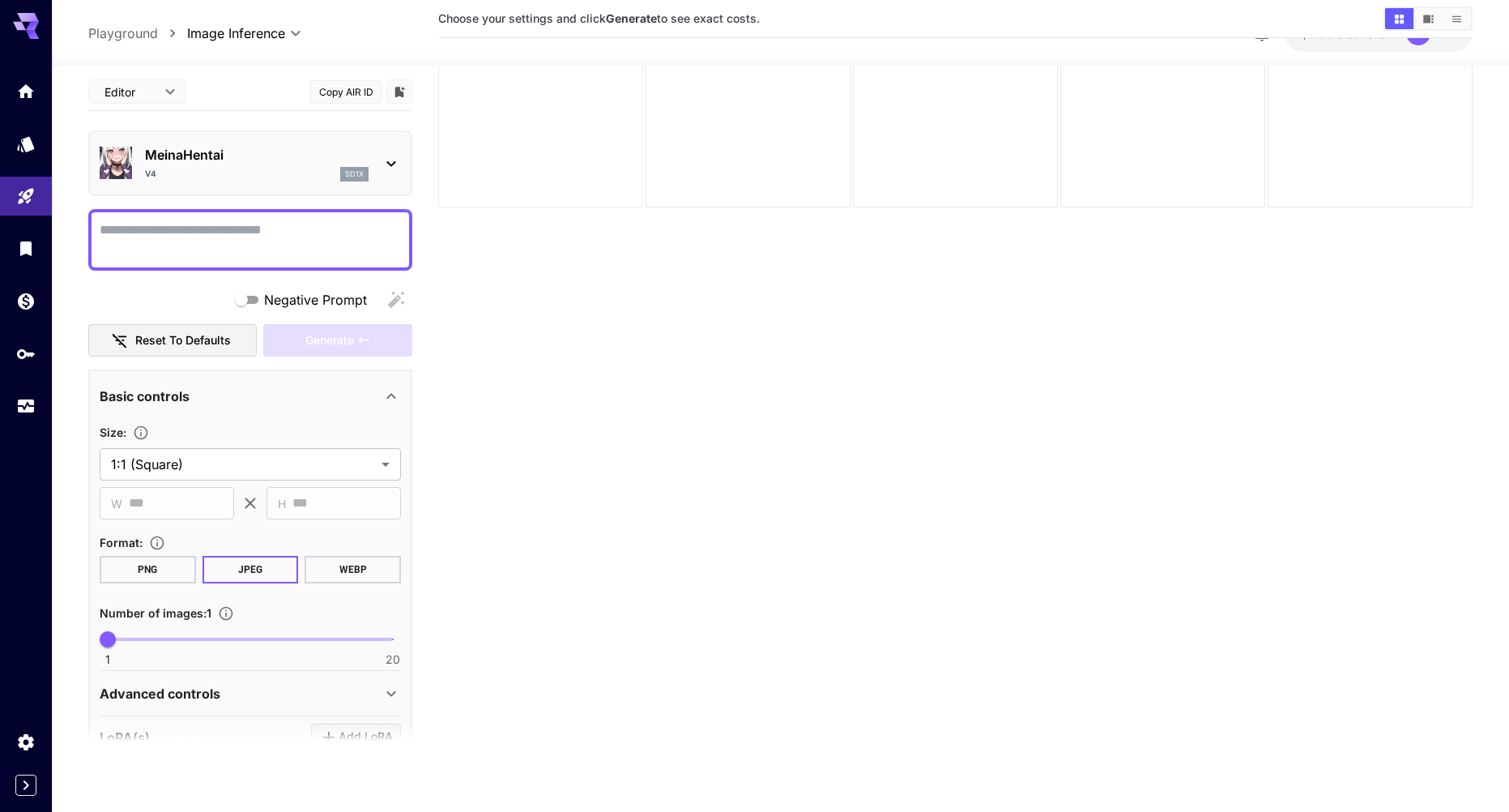
drag, startPoint x: 518, startPoint y: 190, endPoint x: 537, endPoint y: 190, distance: 19.0
click at [520, 190] on div at bounding box center [541, 105] width 205 height 205
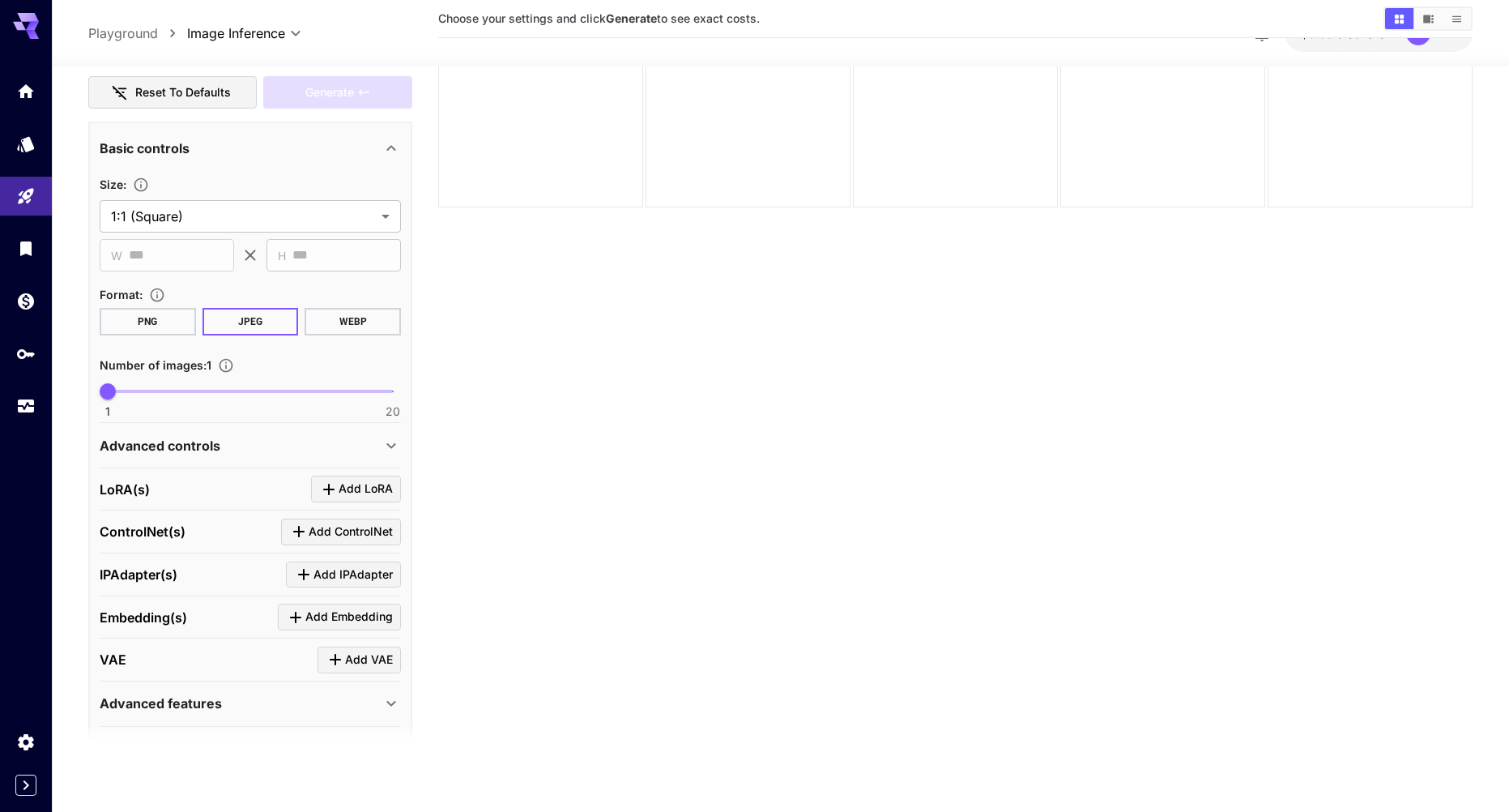
scroll to position [297, 0]
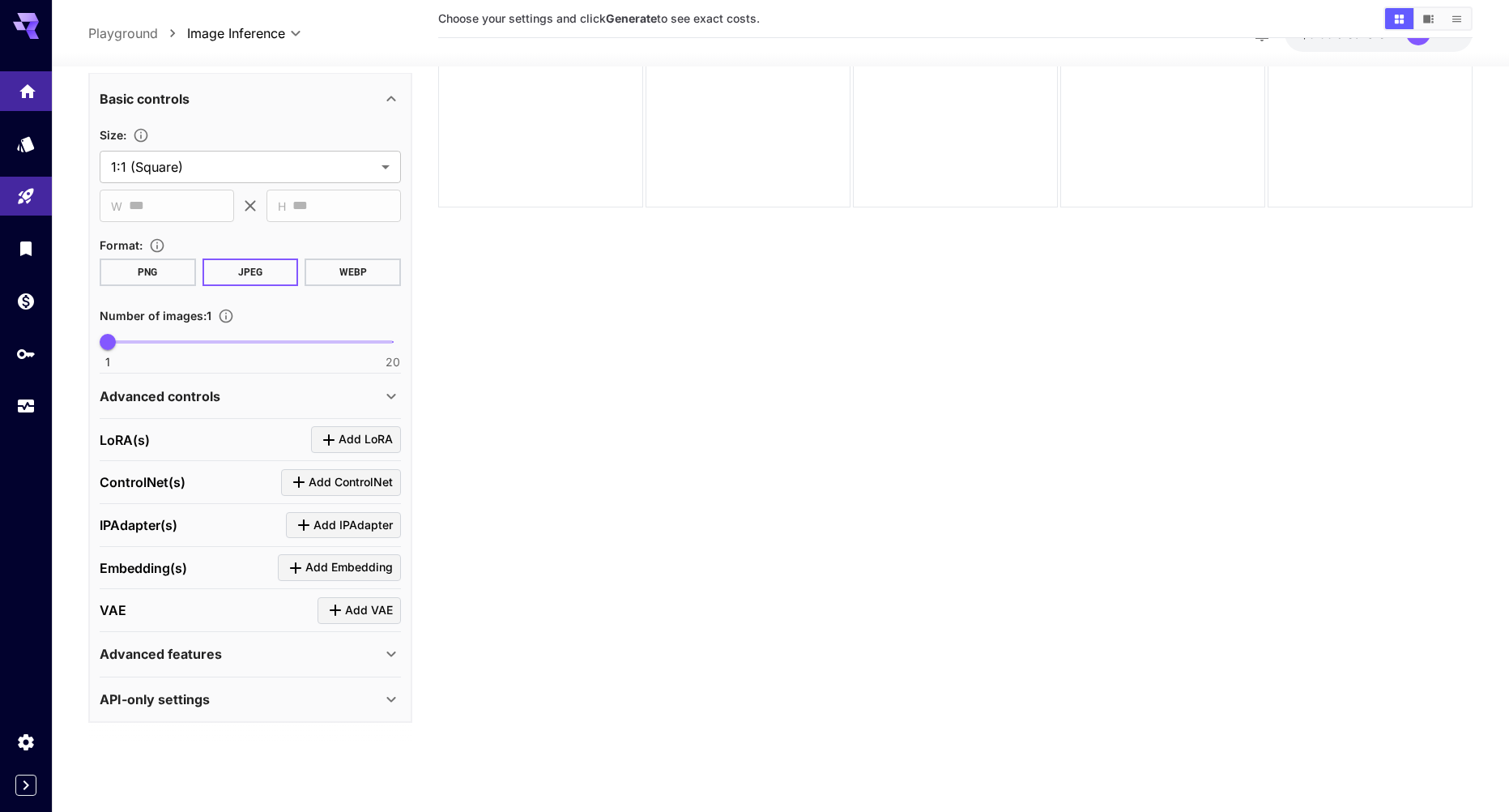
click at [20, 96] on body "**********" at bounding box center [754, 341] width 1509 height 939
click at [16, 86] on link at bounding box center [26, 91] width 52 height 40
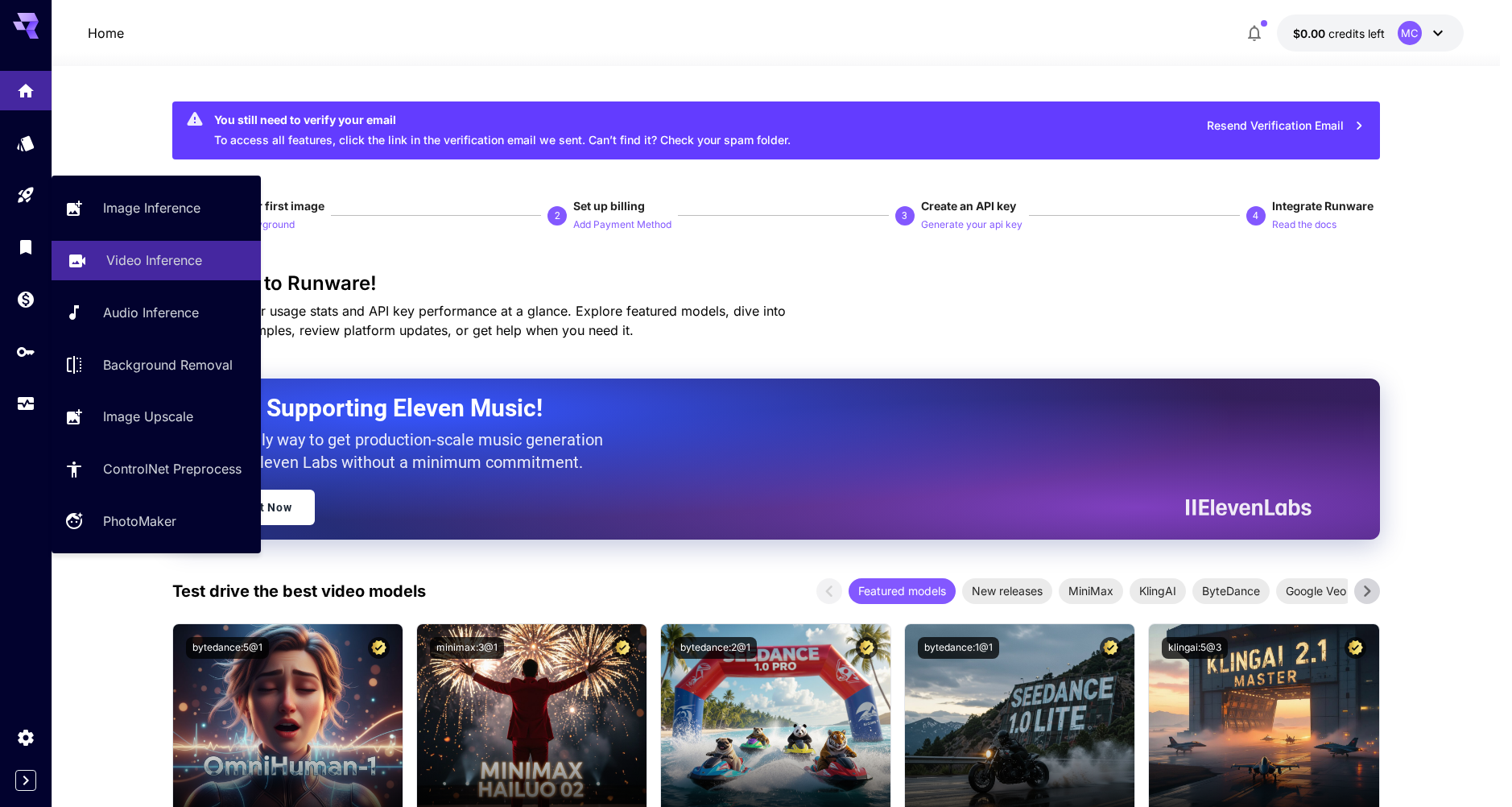
click at [185, 269] on p "Video Inference" at bounding box center [154, 259] width 95 height 19
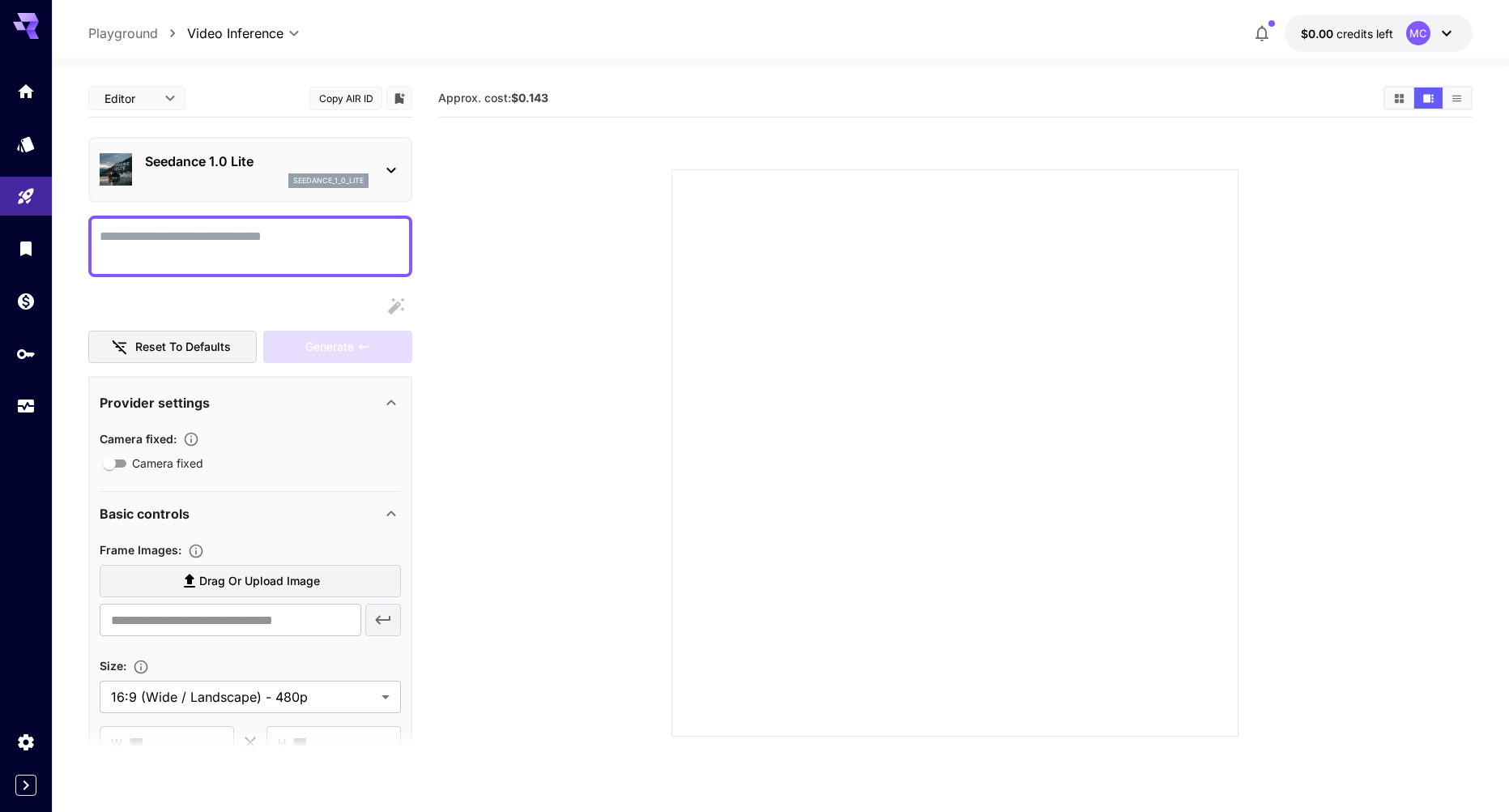
click at [257, 174] on div "seedance_1_0_lite" at bounding box center [257, 180] width 223 height 15
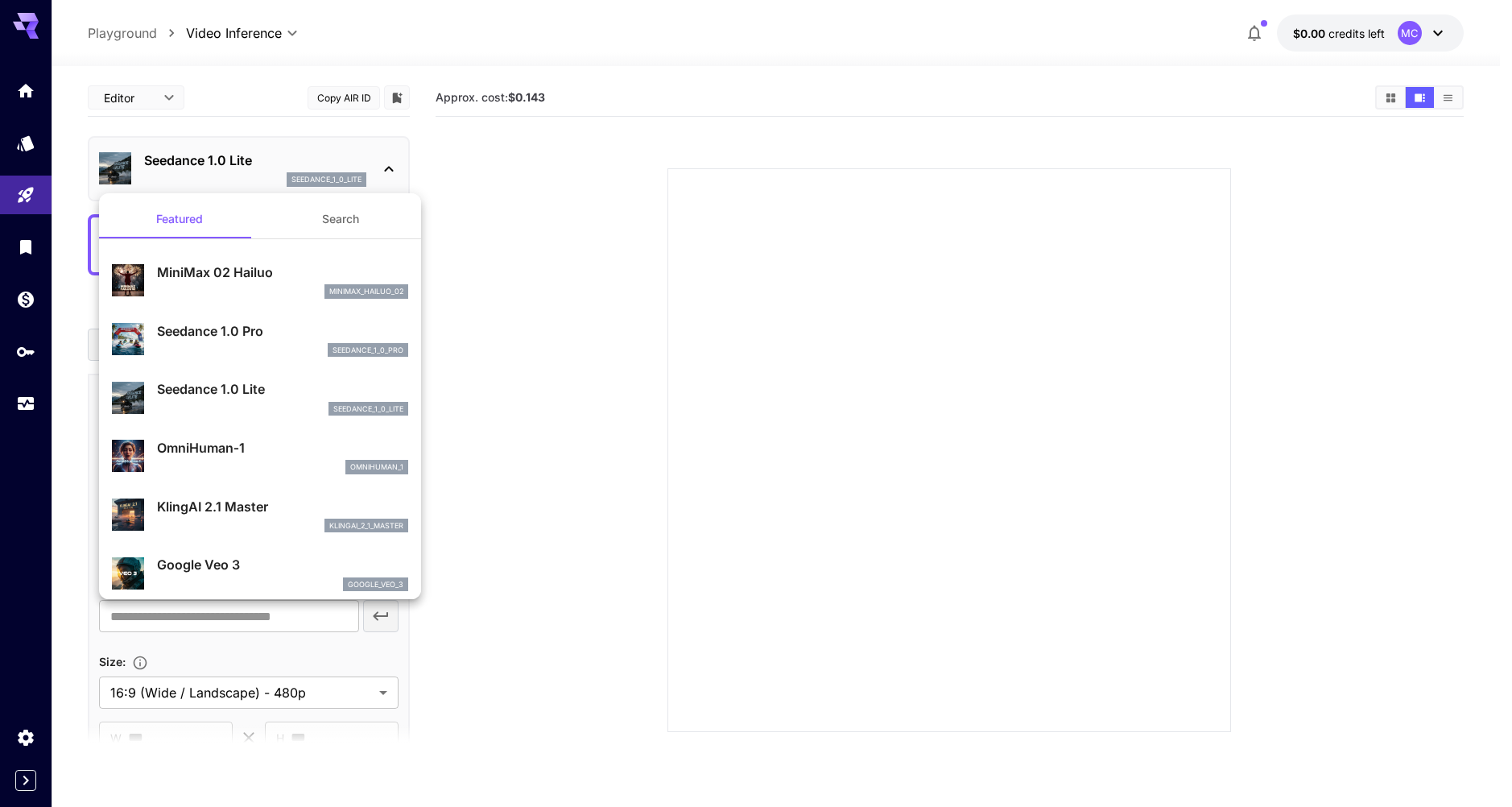
click at [36, 192] on div at bounding box center [756, 403] width 1512 height 807
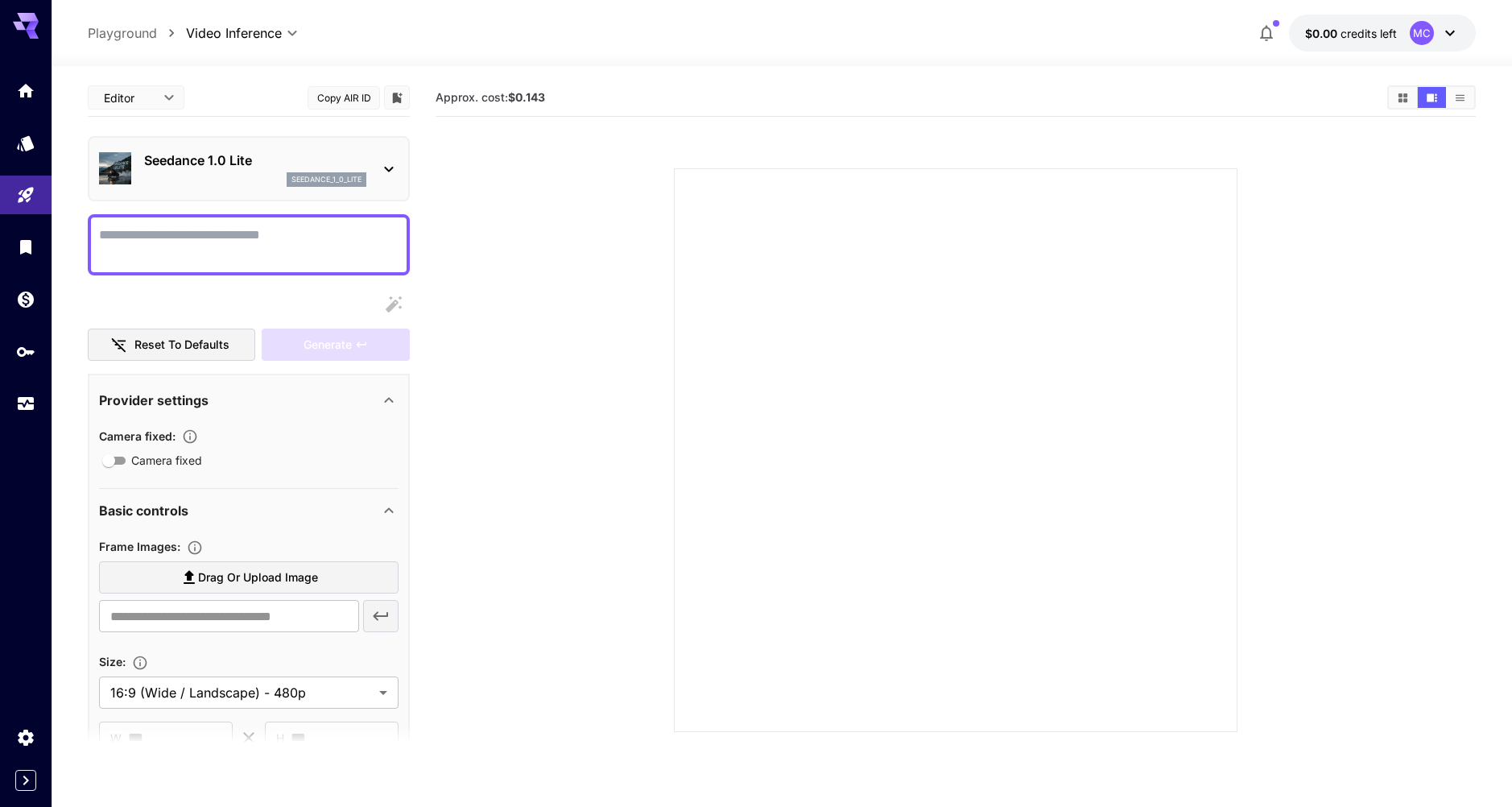
click at [20, 193] on icon "Playground" at bounding box center [26, 194] width 19 height 19
type input "**********"
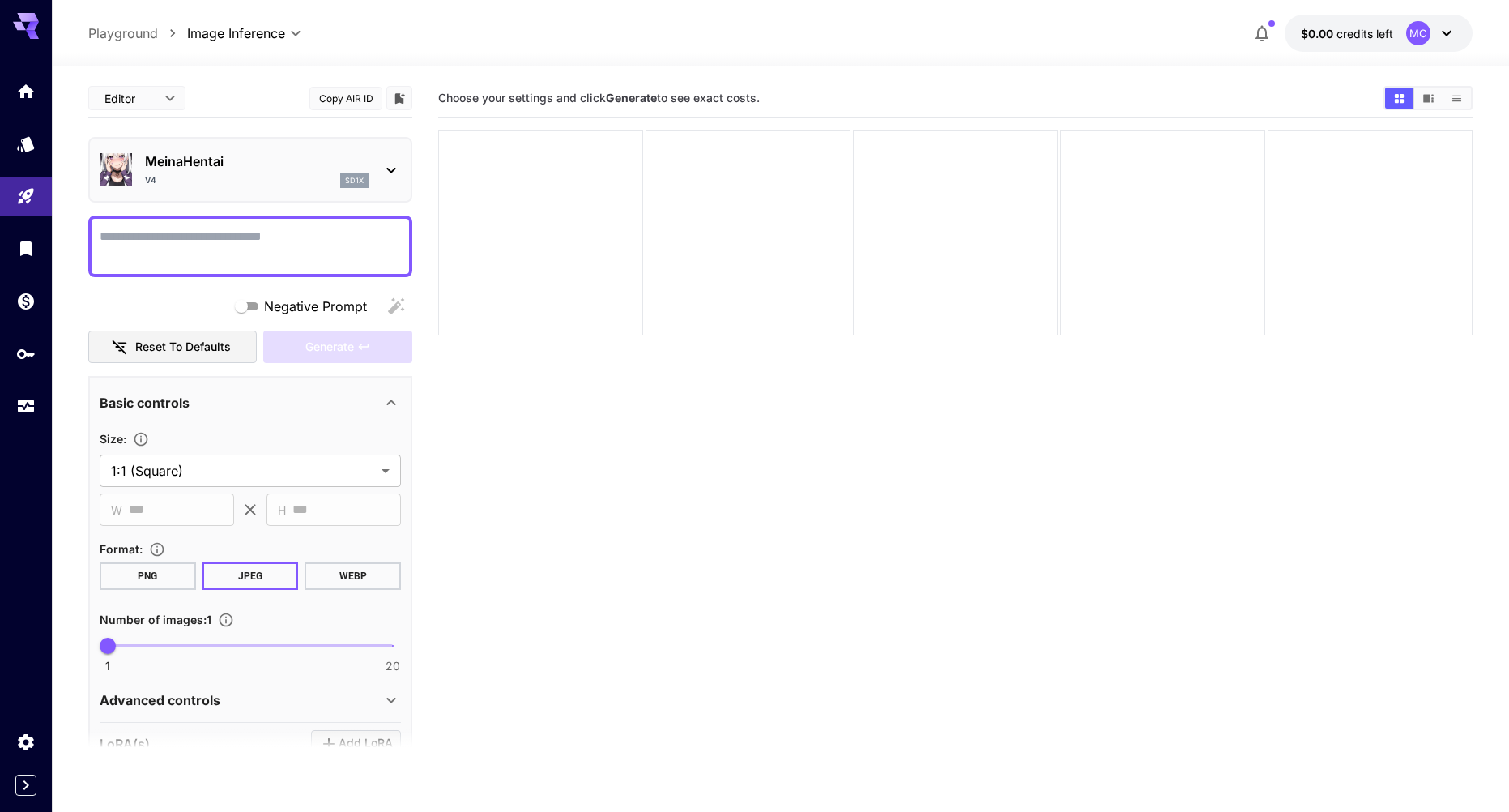
click at [264, 238] on textarea "Negative Prompt" at bounding box center [250, 246] width 301 height 39
click at [246, 232] on textarea "Negative Prompt" at bounding box center [250, 246] width 301 height 39
paste textarea "**********"
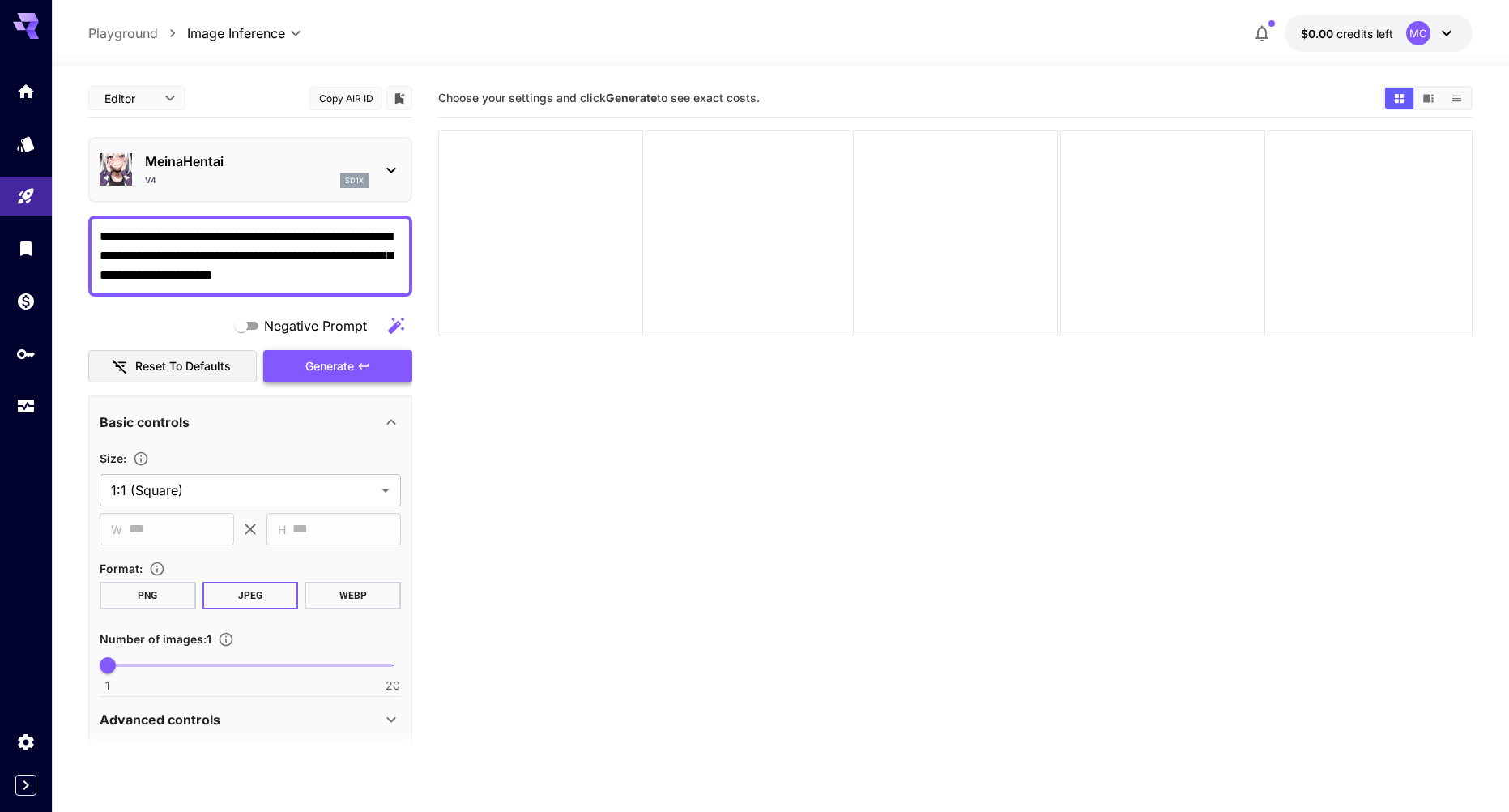
type textarea "**********"
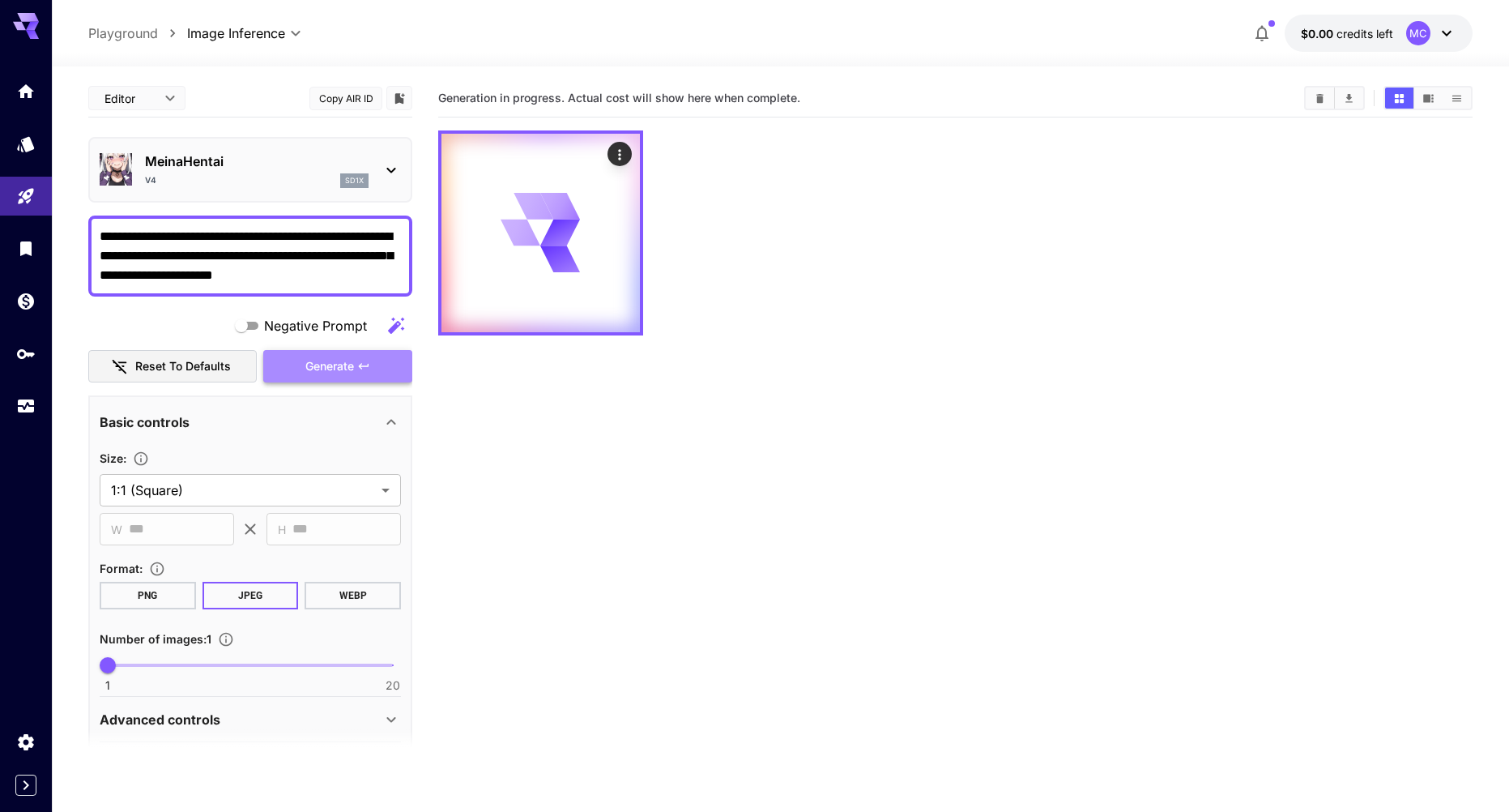
click at [358, 365] on icon "button" at bounding box center [364, 366] width 13 height 13
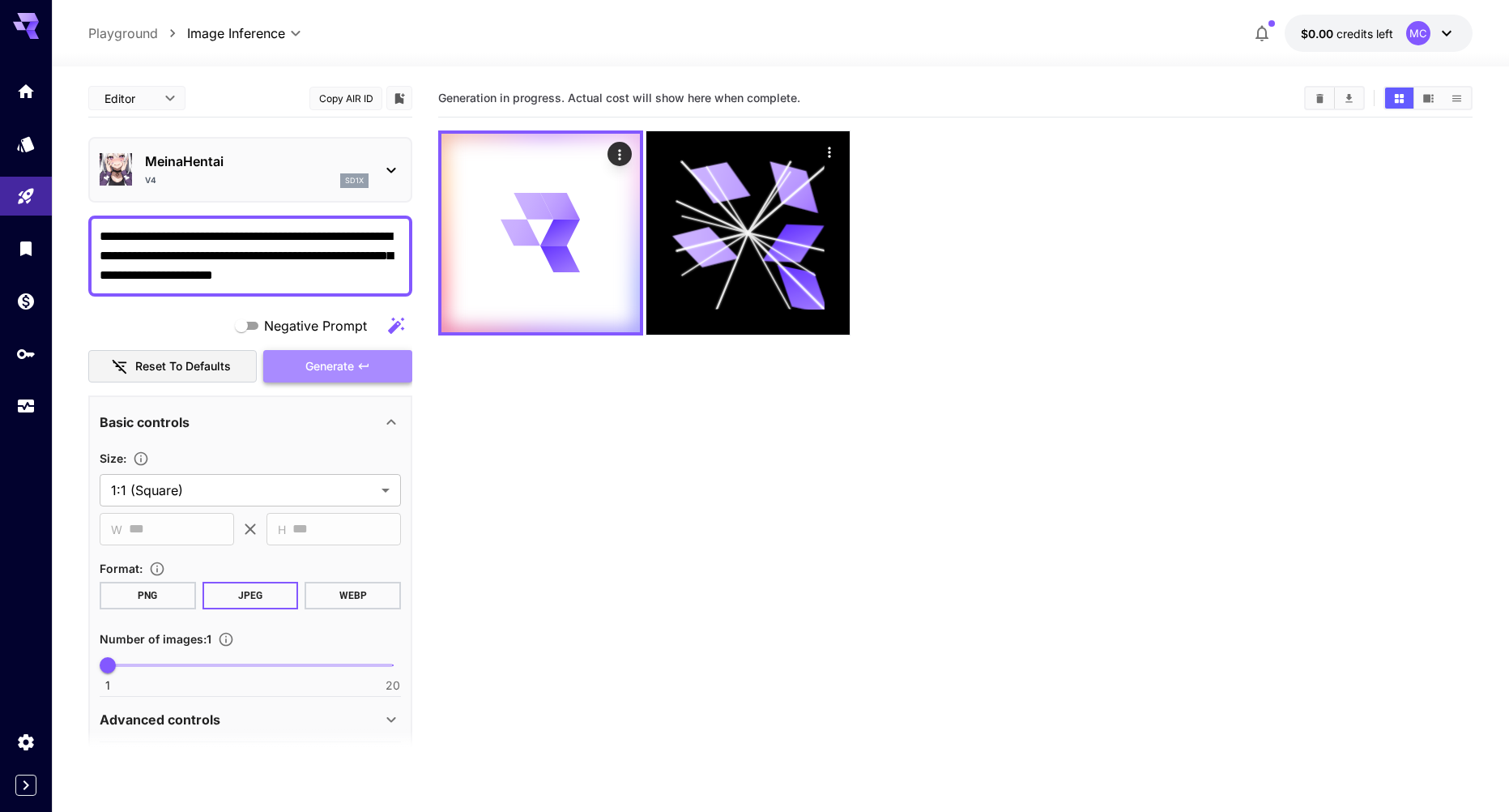
click at [366, 368] on icon "button" at bounding box center [364, 366] width 13 height 13
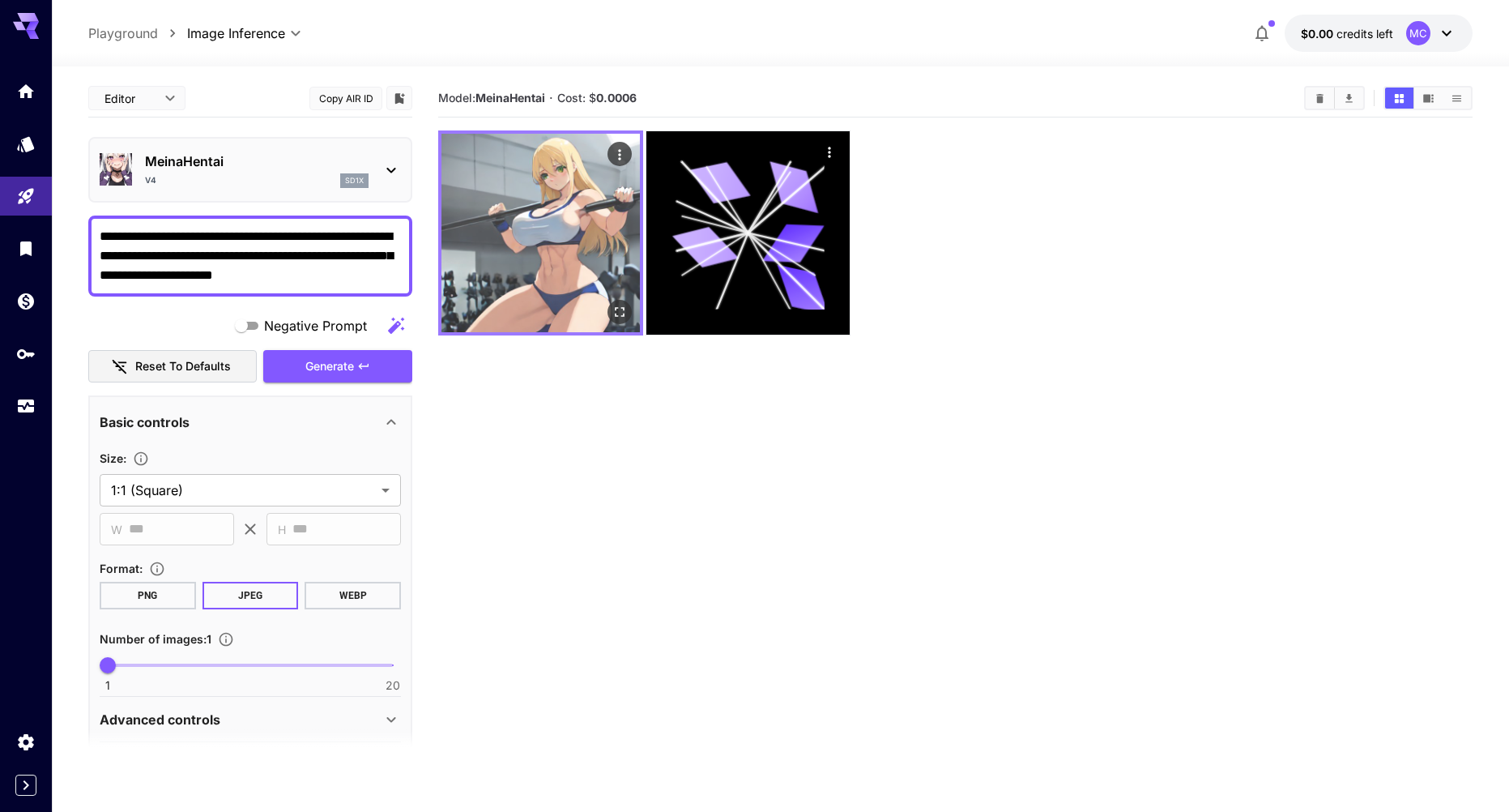
click at [584, 202] on img at bounding box center [541, 233] width 199 height 199
click at [620, 305] on icon "Open in fullscreen" at bounding box center [620, 312] width 17 height 17
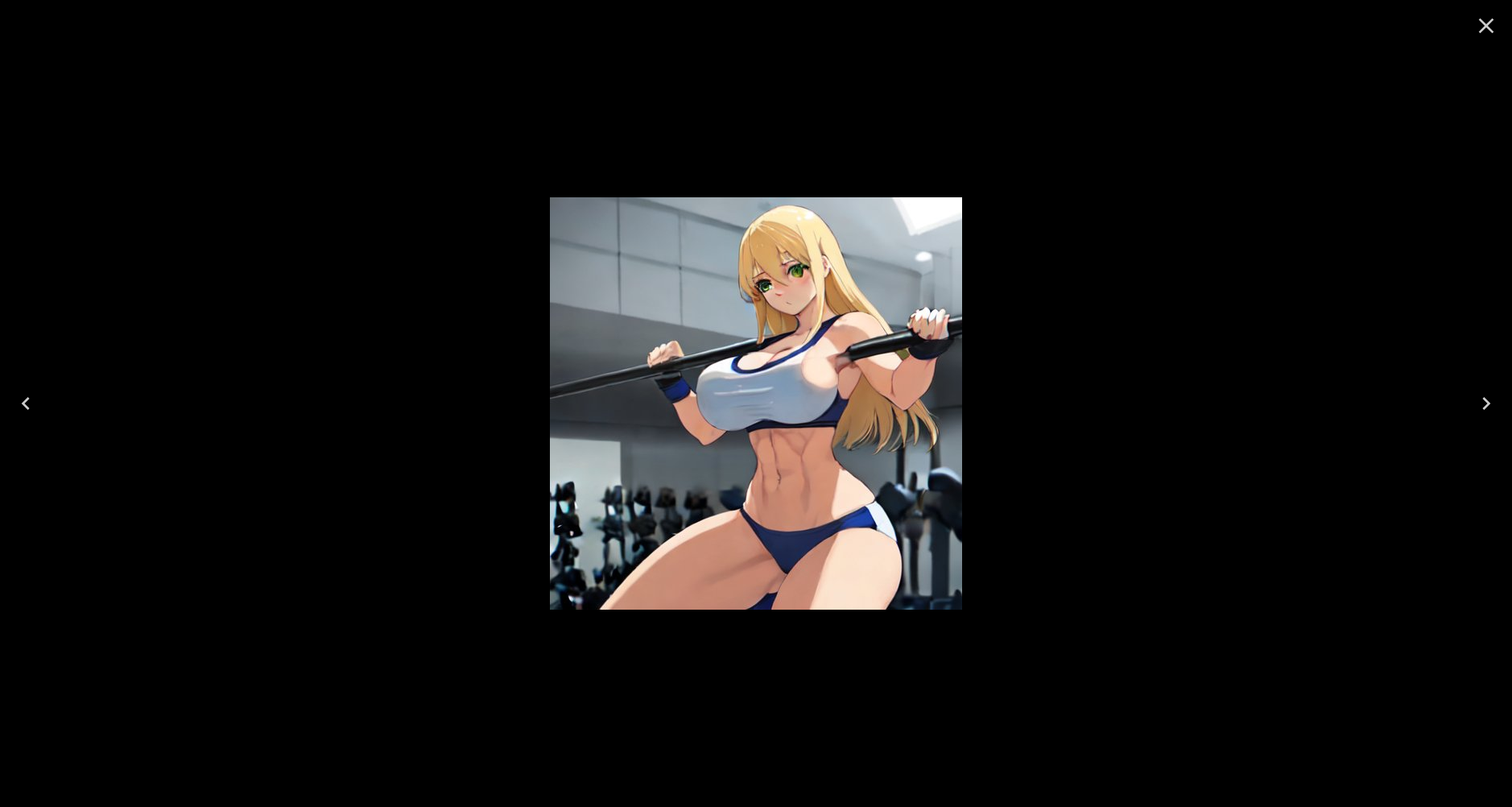
click at [1087, 238] on div at bounding box center [756, 403] width 1512 height 807
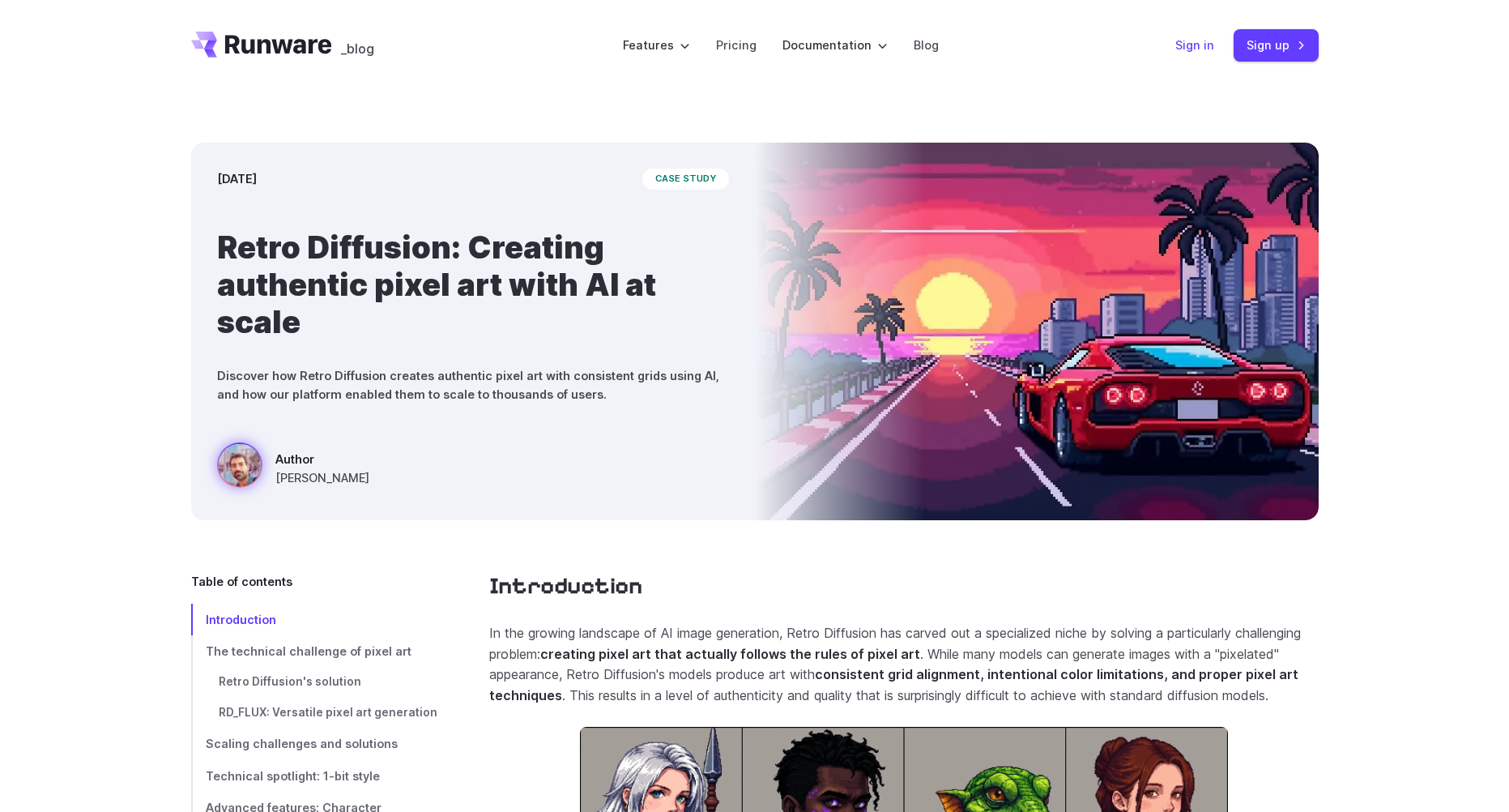
click at [1198, 50] on link "Sign in" at bounding box center [1194, 45] width 39 height 19
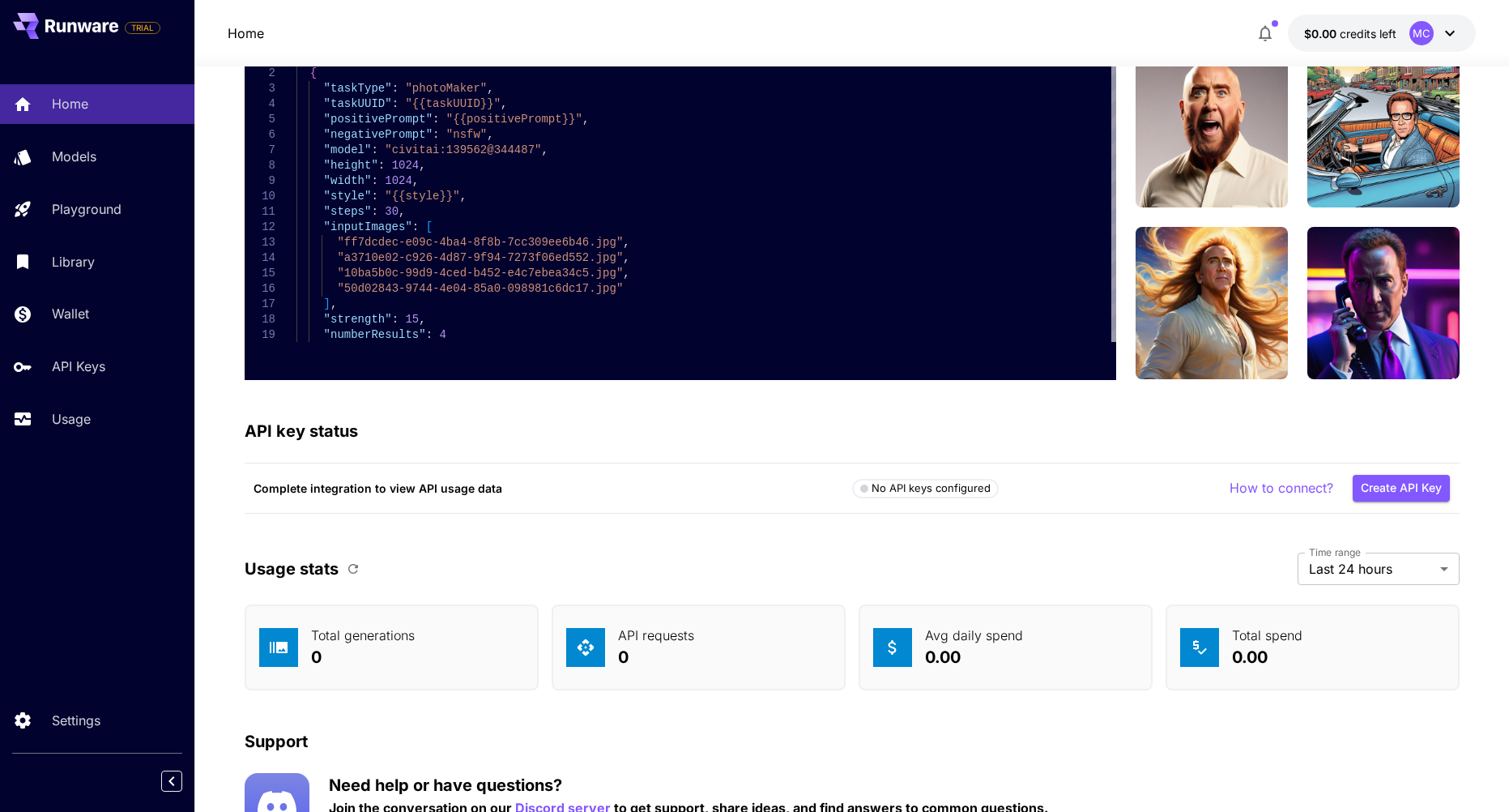
scroll to position [4157, 0]
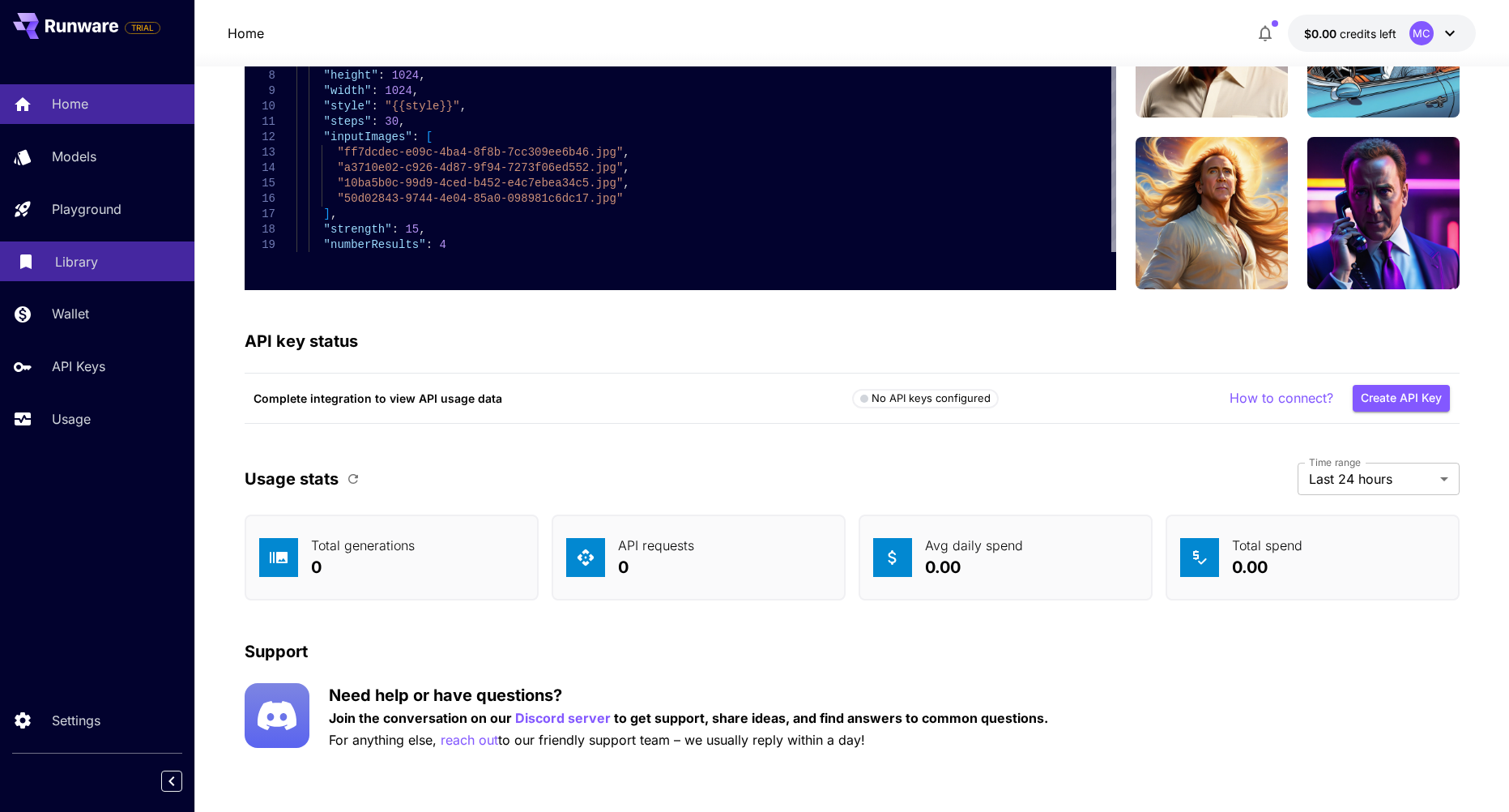
click at [79, 252] on p "Library" at bounding box center [77, 261] width 43 height 19
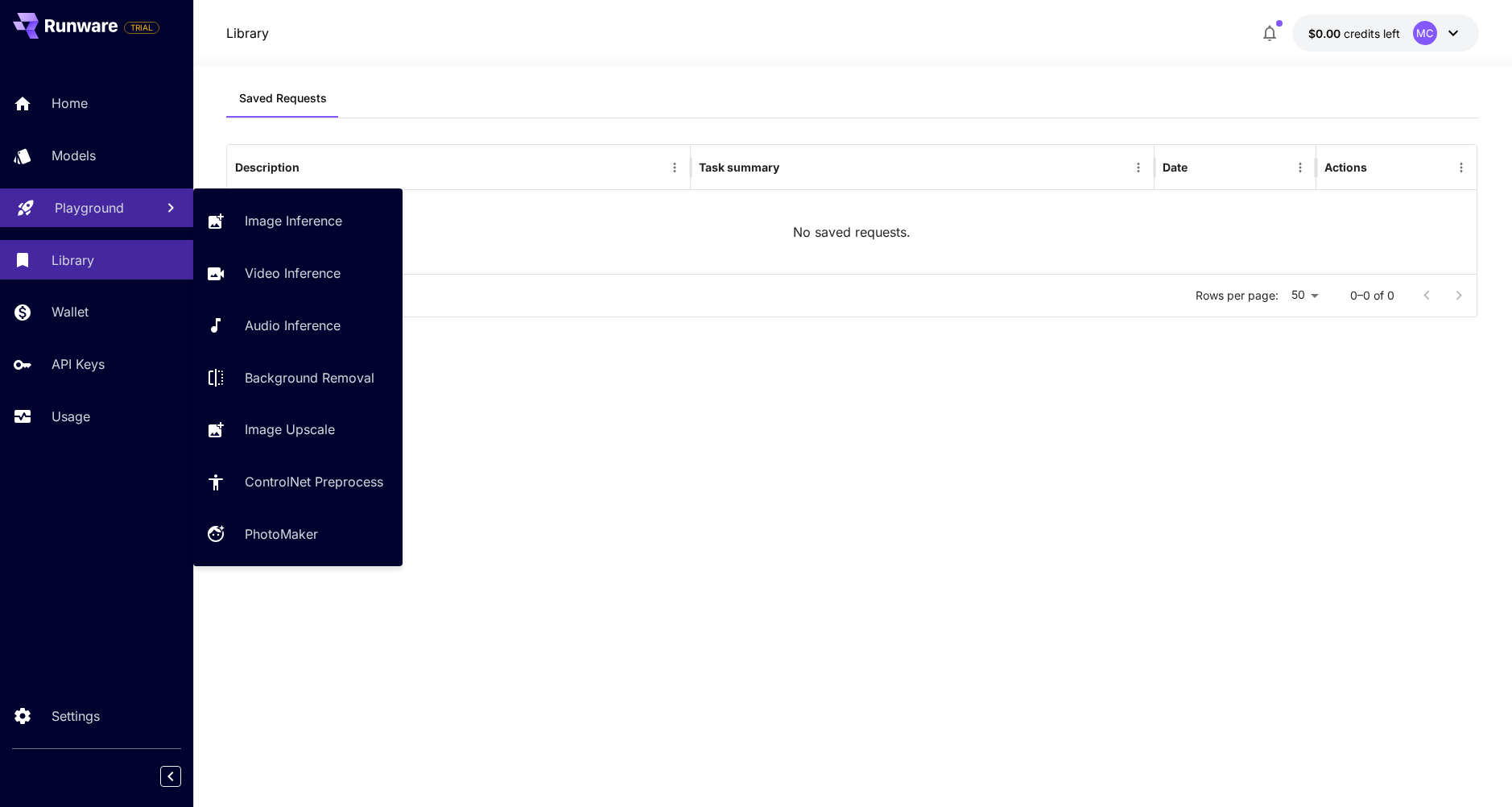
click at [125, 210] on div "Playground" at bounding box center [99, 207] width 87 height 19
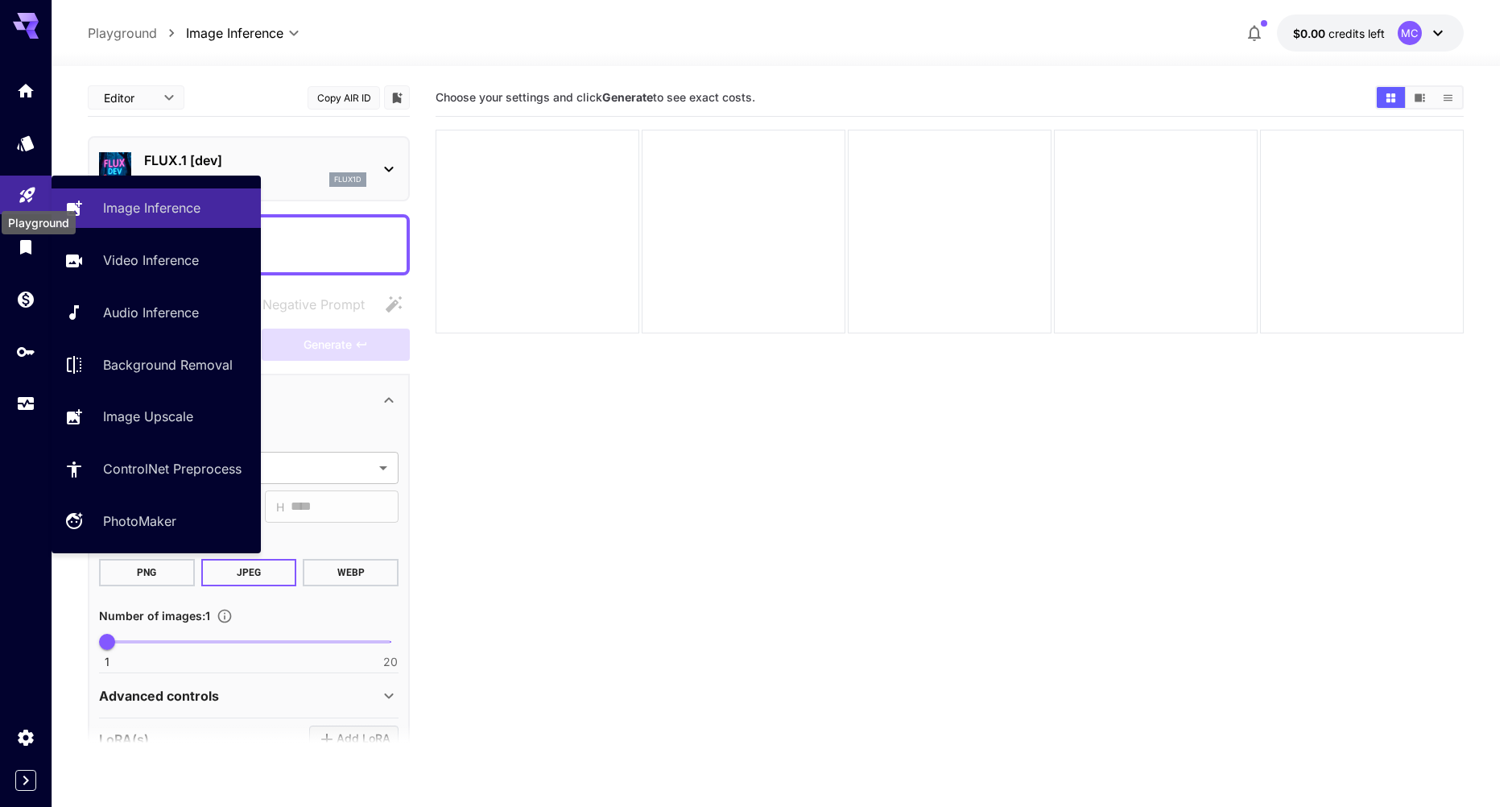
click at [31, 183] on icon "Playground" at bounding box center [27, 189] width 19 height 19
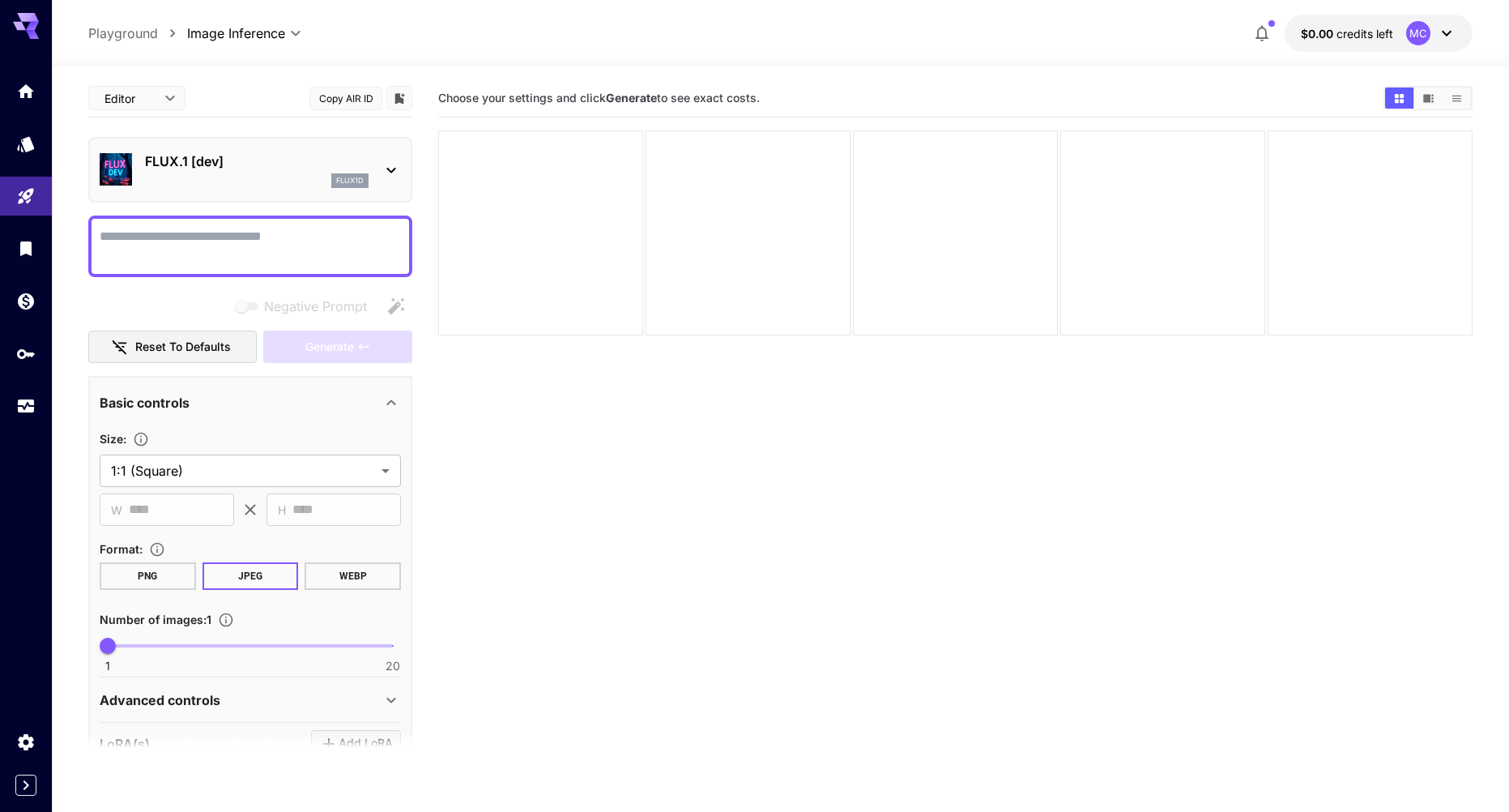
click at [209, 150] on div "FLUX.1 [dev] flux1d" at bounding box center [250, 170] width 301 height 50
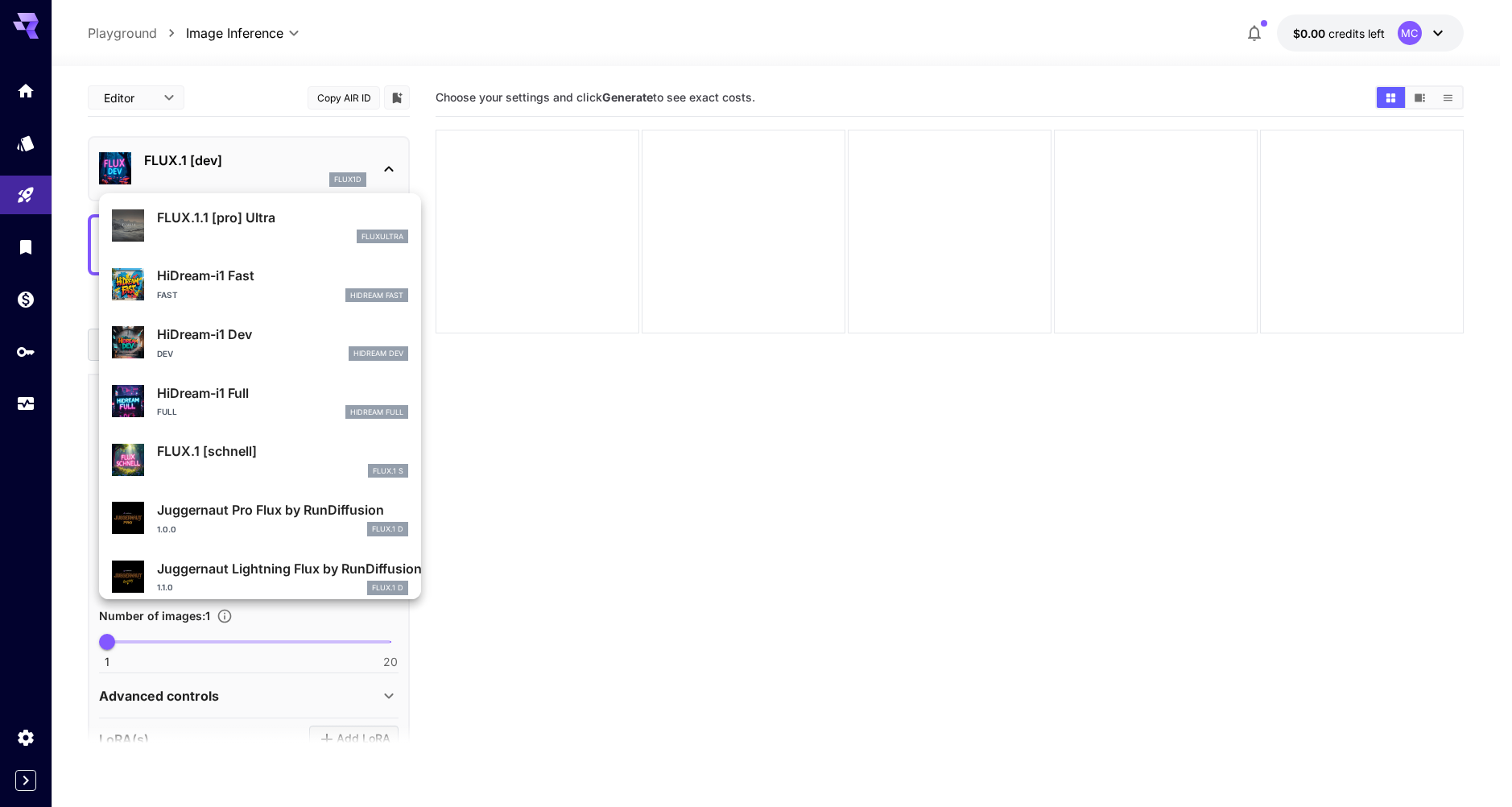
scroll to position [1302, 0]
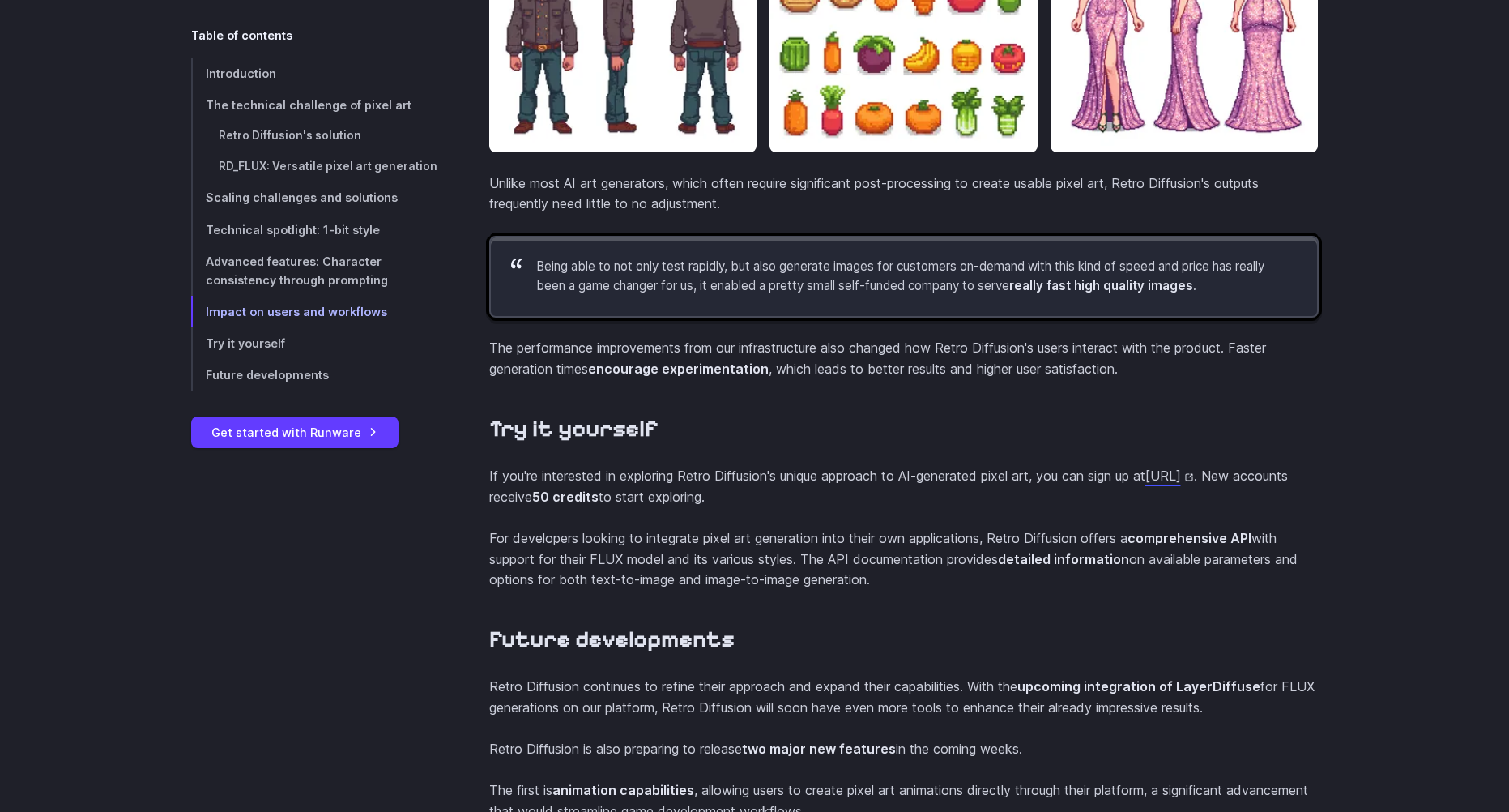
scroll to position [6156, 0]
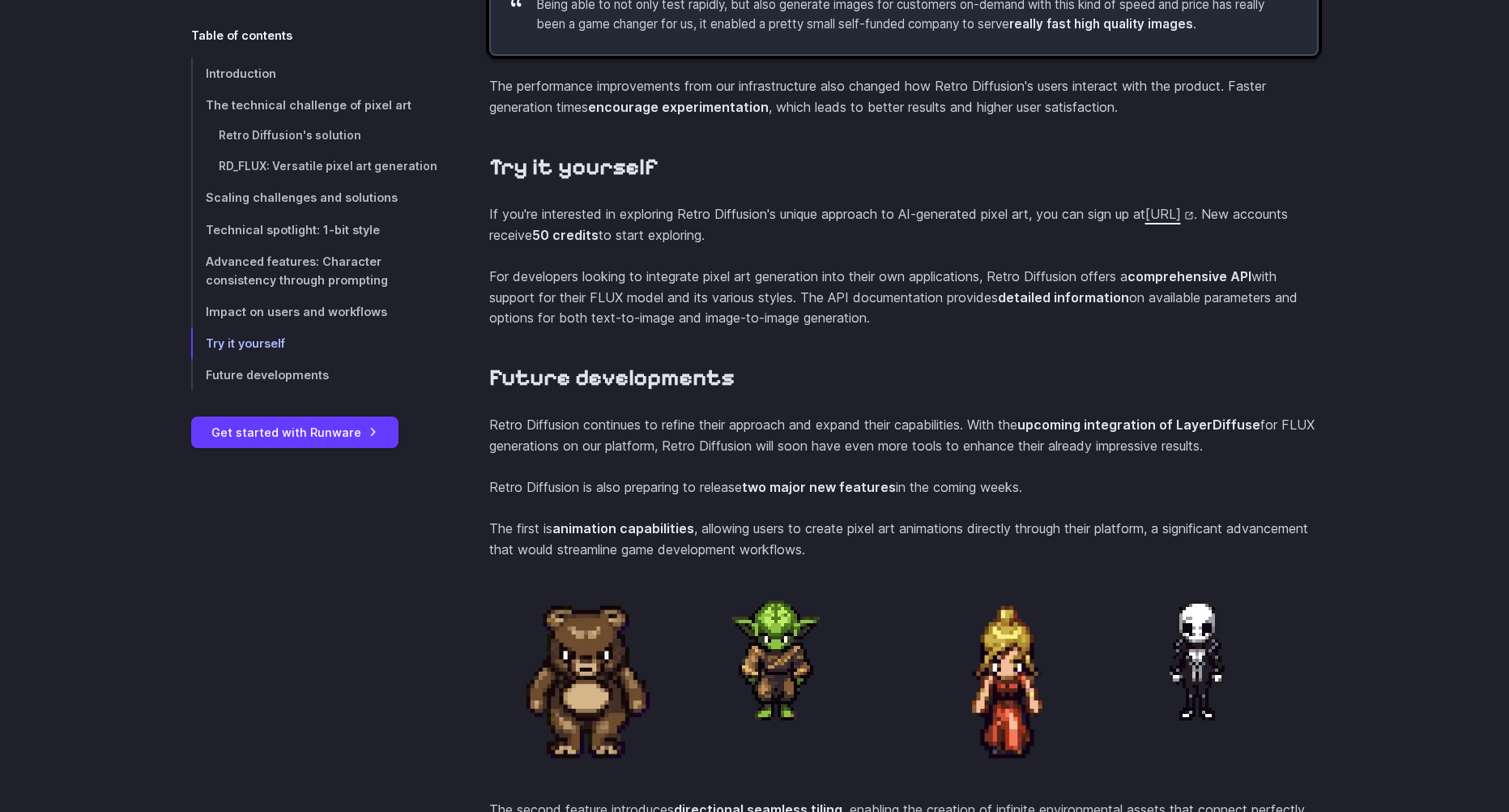
click at [1146, 222] on link "https://www.retrodiffusion.ai/" at bounding box center [1170, 214] width 49 height 17
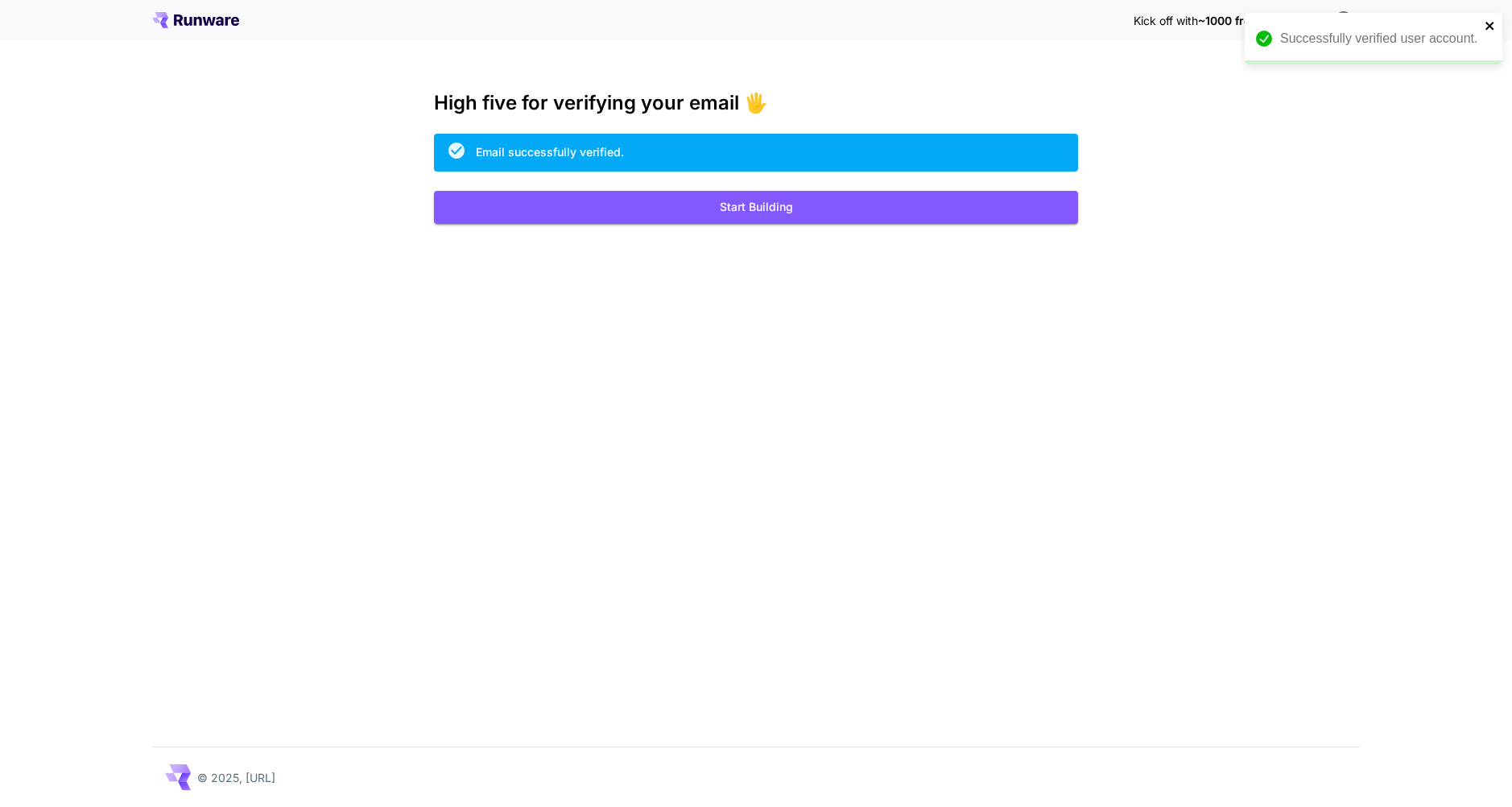
click at [1490, 24] on icon "close" at bounding box center [1489, 26] width 8 height 8
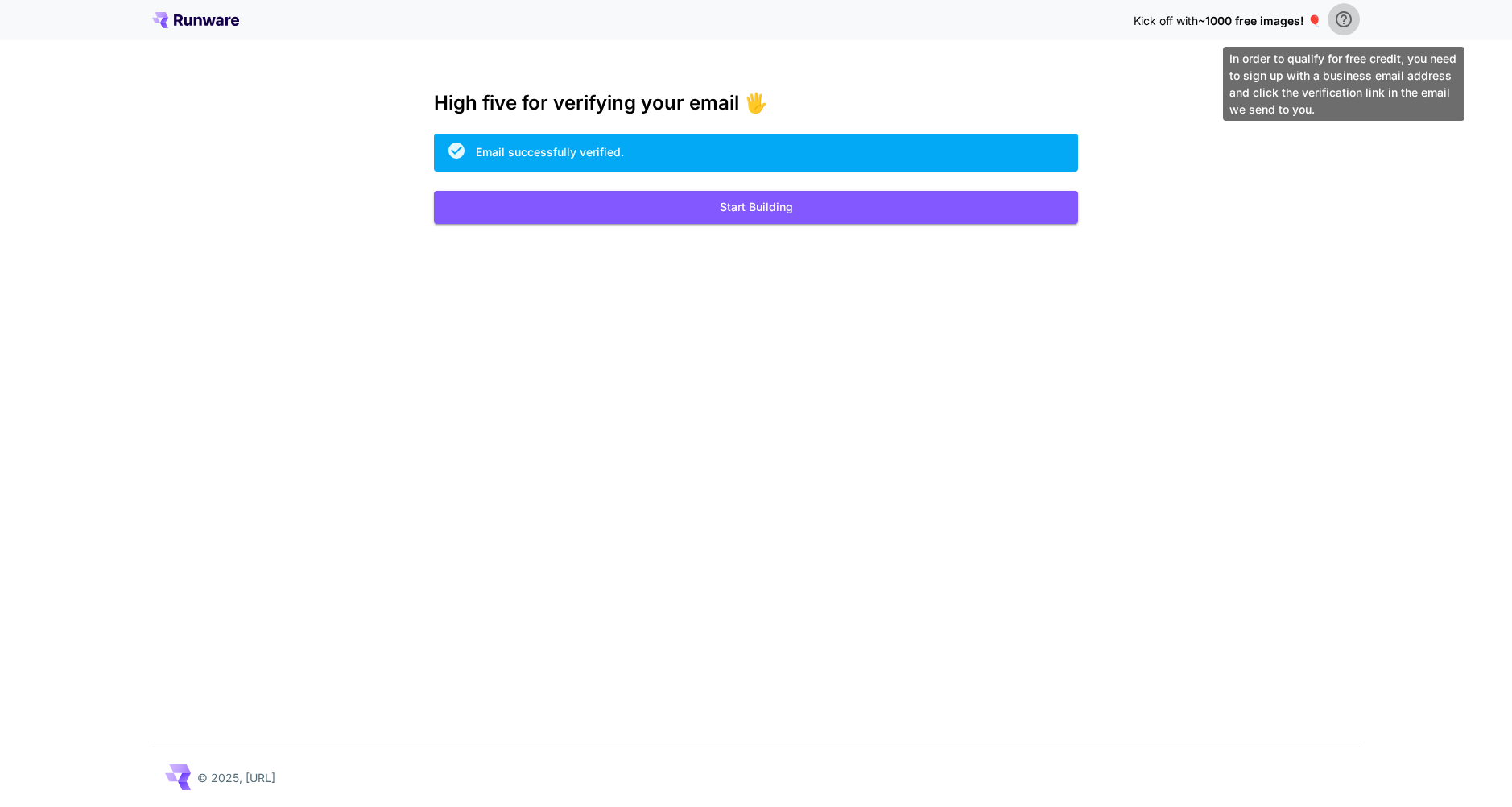
click at [1346, 16] on icon "\a In order to qualify for free credit, you need to sign up with a business ema…" at bounding box center [1343, 20] width 16 height 16
click at [1355, 21] on button "\a In order to qualify for free credit, you need to sign up with a business ema…" at bounding box center [1343, 19] width 32 height 32
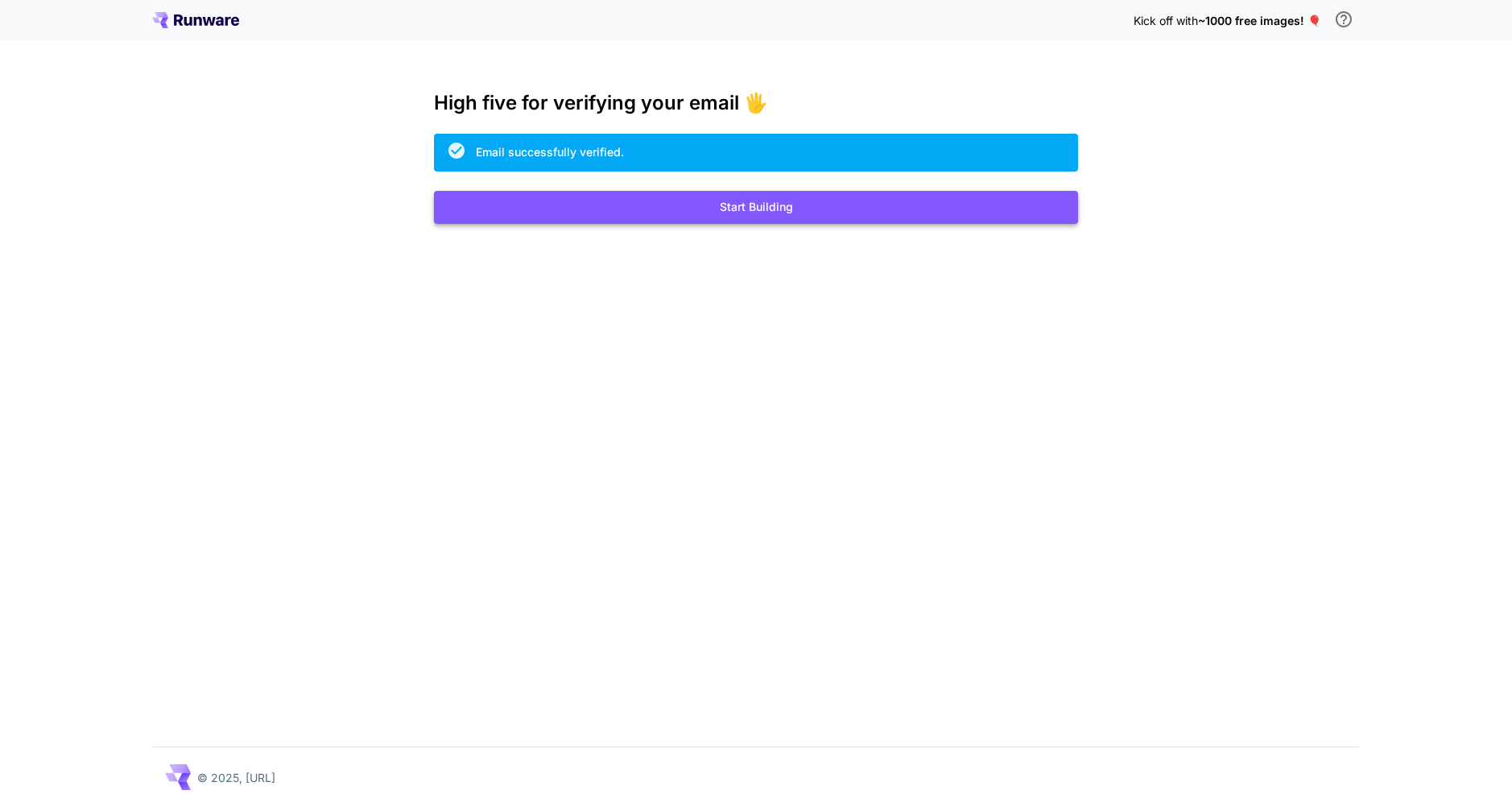
click at [944, 207] on button "Start Building" at bounding box center [755, 207] width 644 height 33
